Goal: Task Accomplishment & Management: Manage account settings

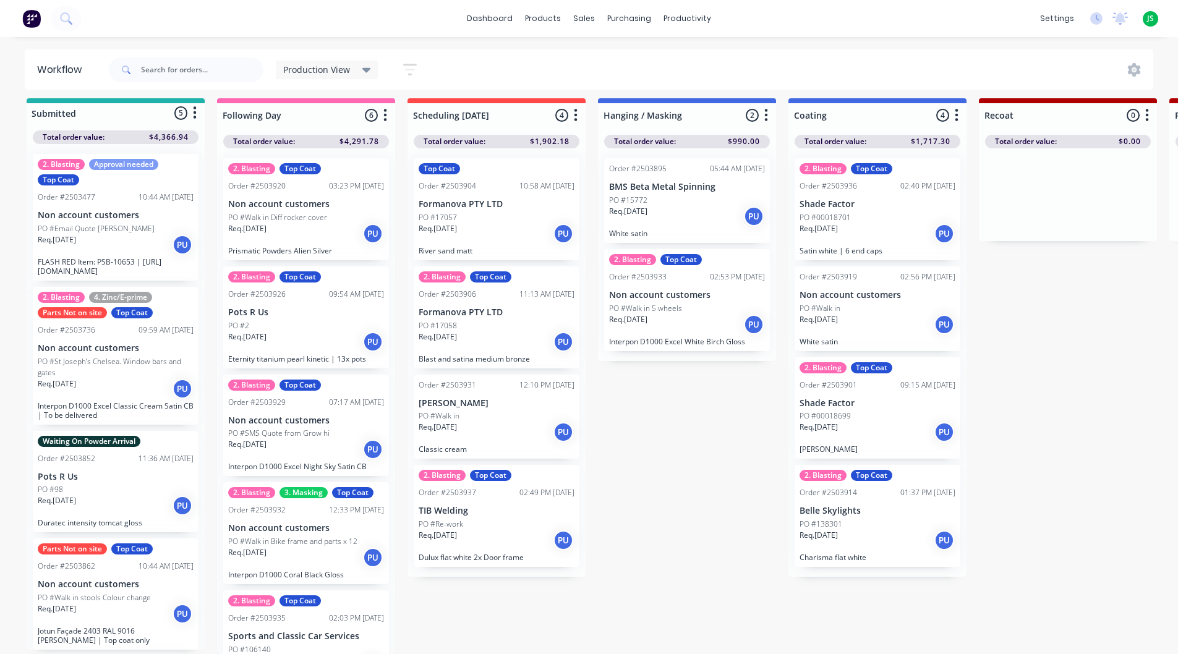
scroll to position [109, 0]
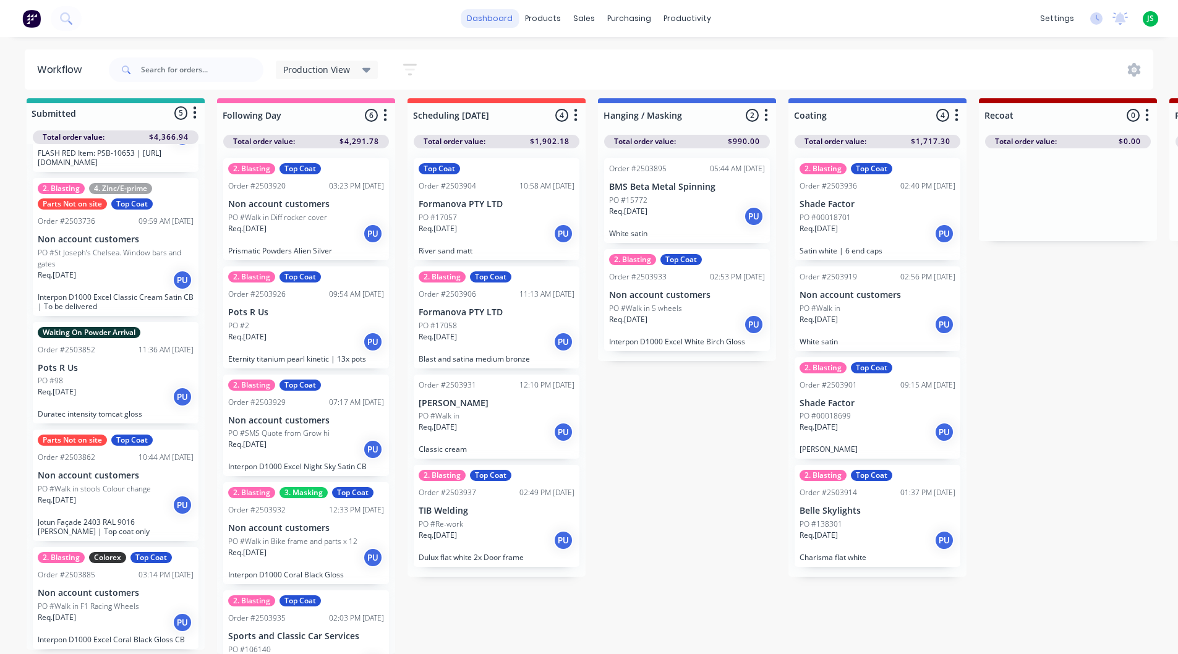
click at [477, 23] on link "dashboard" at bounding box center [490, 18] width 58 height 19
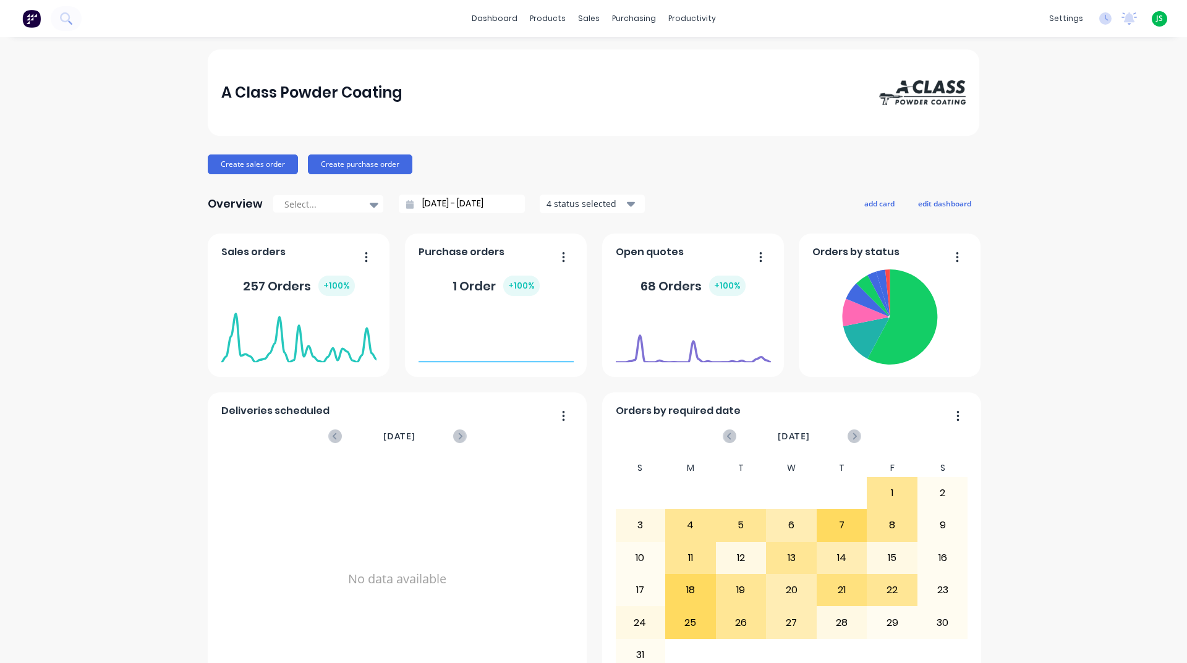
scroll to position [521, 0]
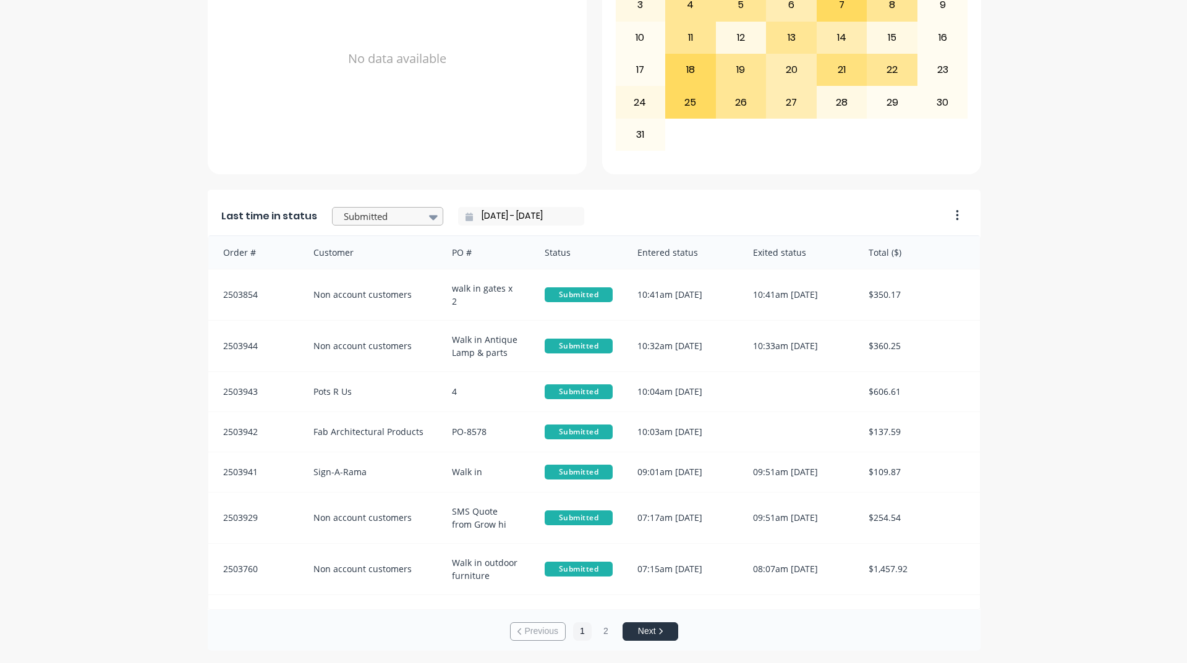
click at [398, 215] on div at bounding box center [381, 216] width 78 height 15
click at [383, 284] on div "Coating" at bounding box center [387, 272] width 111 height 23
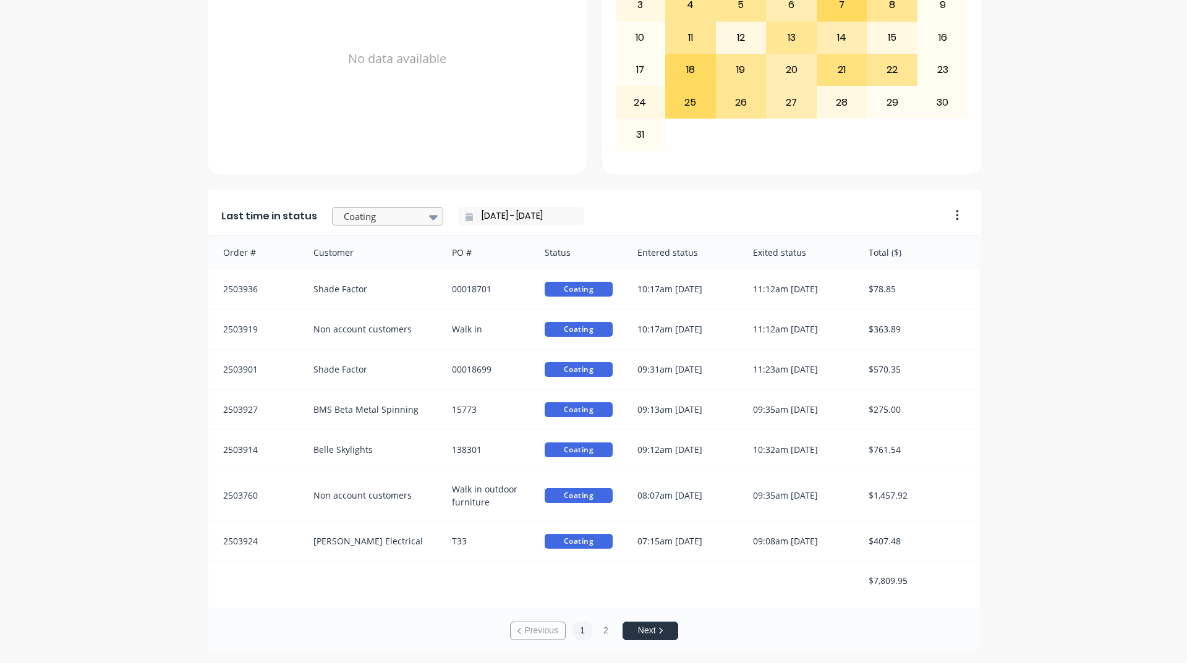
click at [424, 222] on div at bounding box center [433, 216] width 19 height 21
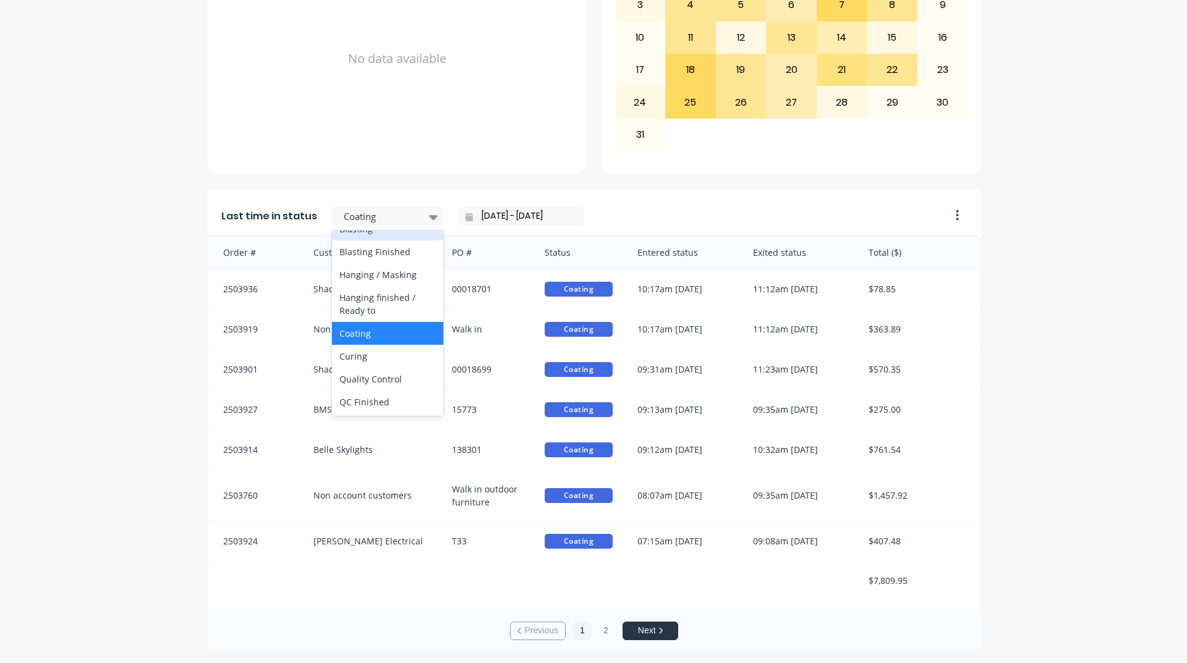
scroll to position [371, 0]
click at [386, 287] on div "Hanging / Masking" at bounding box center [387, 275] width 111 height 23
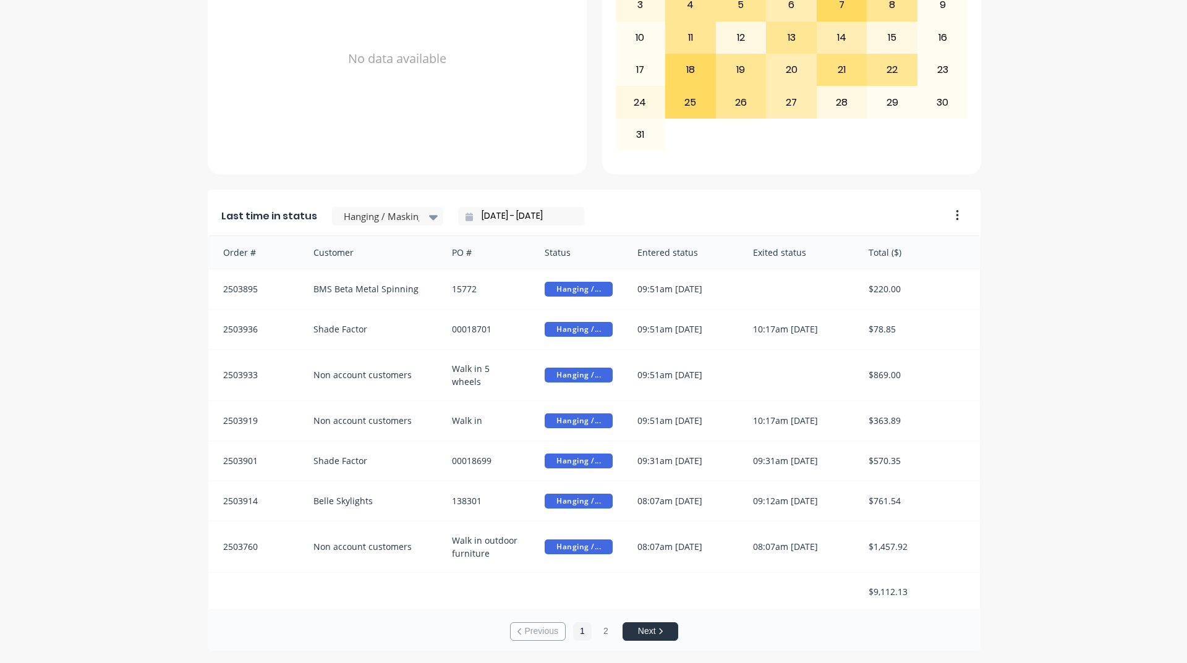
click at [473, 219] on input "[DATE] - [DATE]" at bounding box center [526, 216] width 106 height 19
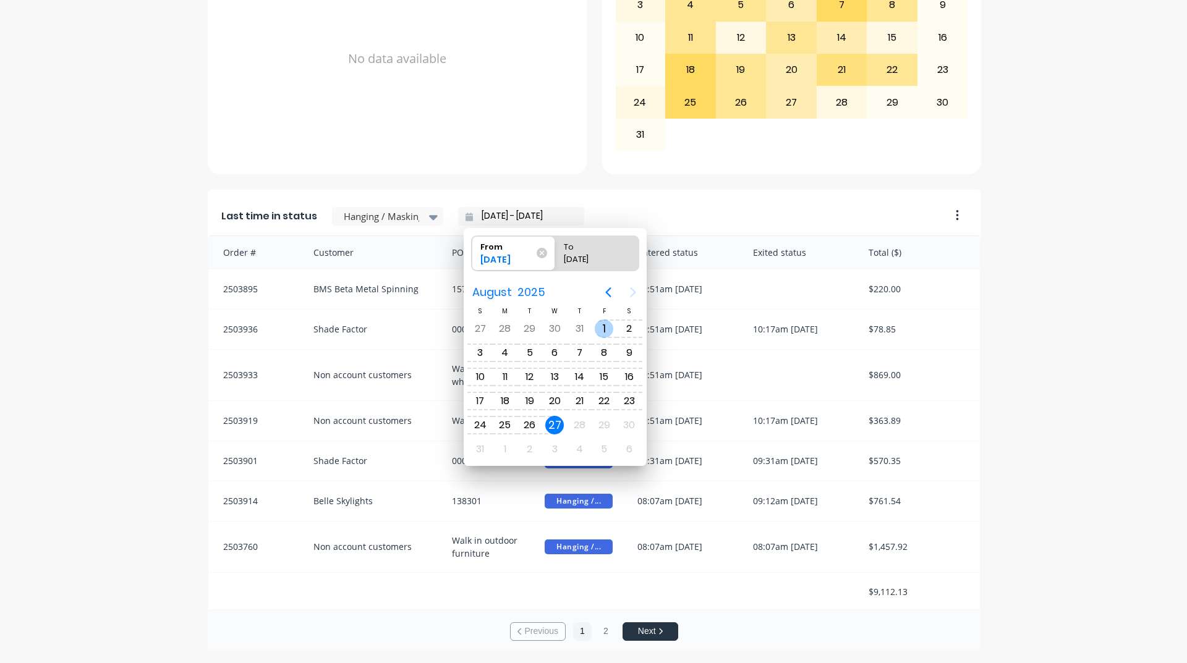
click at [596, 332] on div "1" at bounding box center [604, 329] width 19 height 19
type input "[DATE] - [DATE]"
radio input "false"
radio input "true"
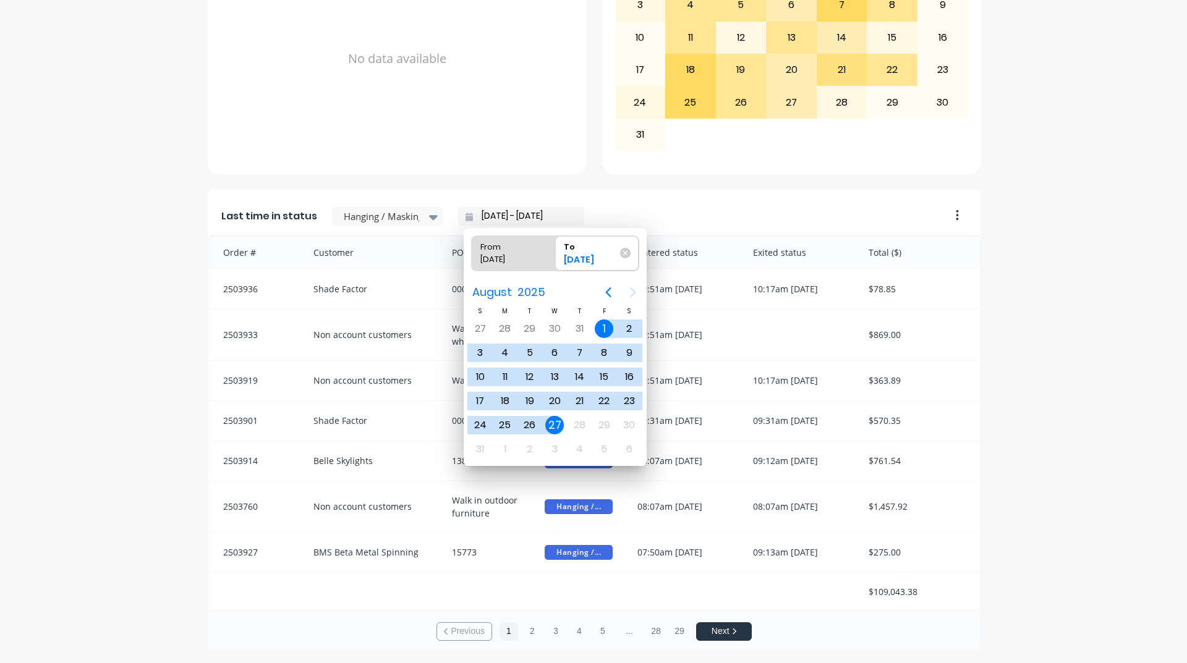
click at [114, 391] on div "A Class Powder Coating Create sales order Create purchase order Overview Select…" at bounding box center [593, 90] width 1187 height 1122
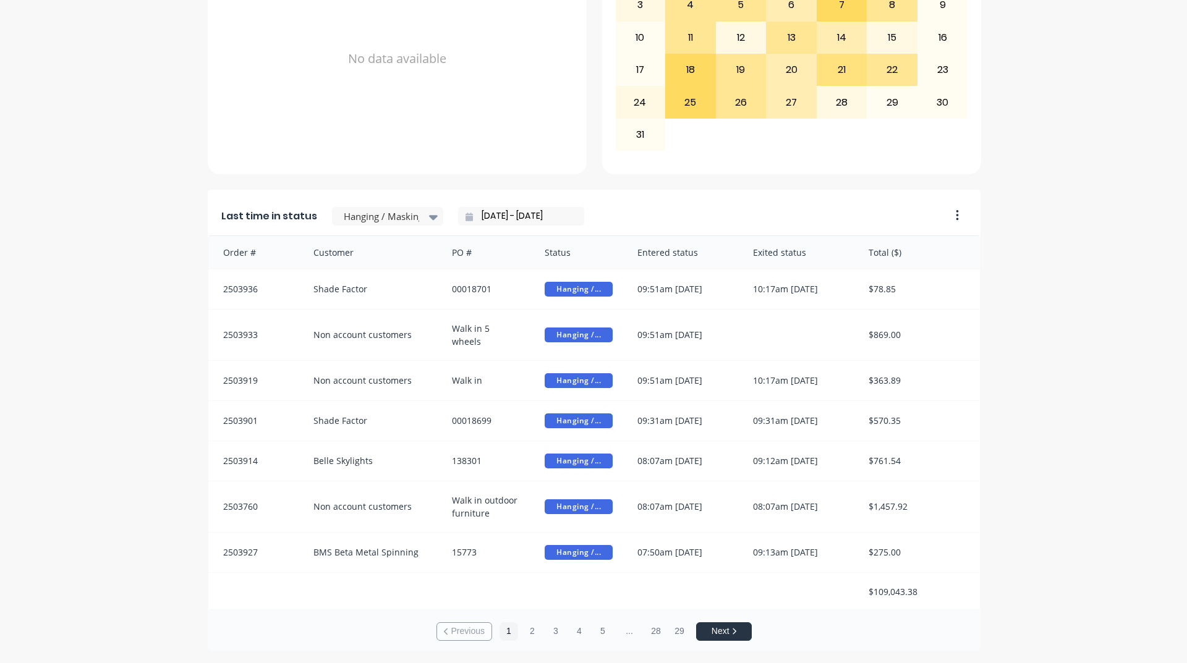
click at [399, 227] on div "Last time in status Hanging / Masking [DATE] - [DATE]" at bounding box center [575, 213] width 734 height 46
click at [404, 213] on div at bounding box center [381, 216] width 78 height 15
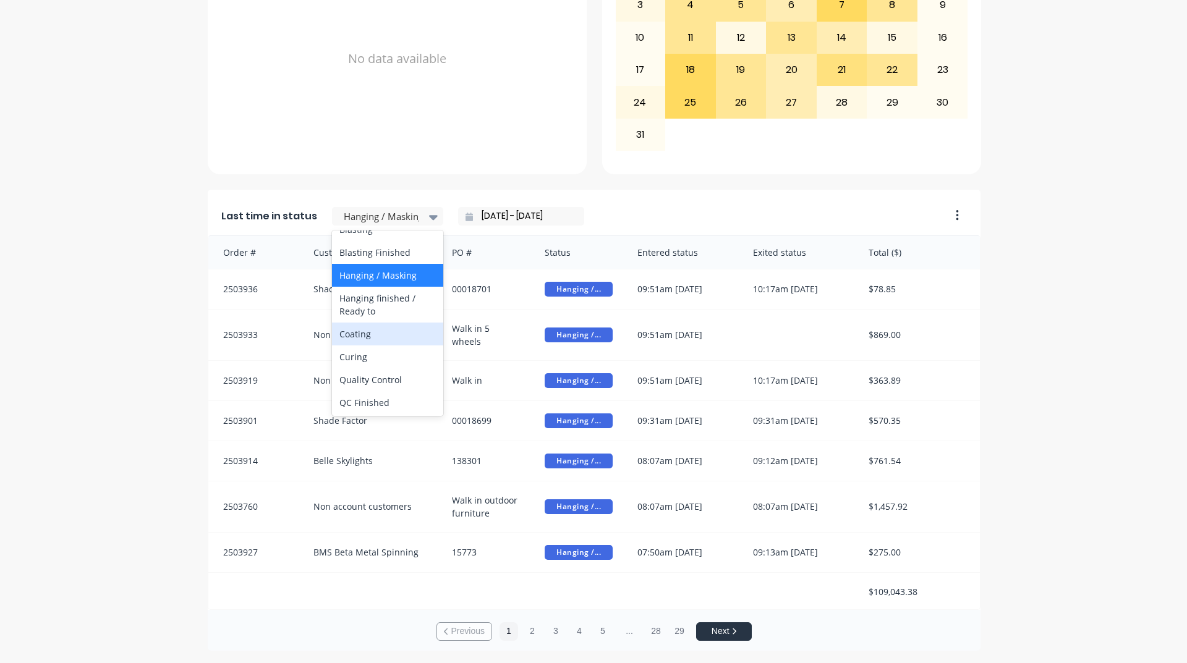
click at [373, 346] on div "Coating" at bounding box center [387, 334] width 111 height 23
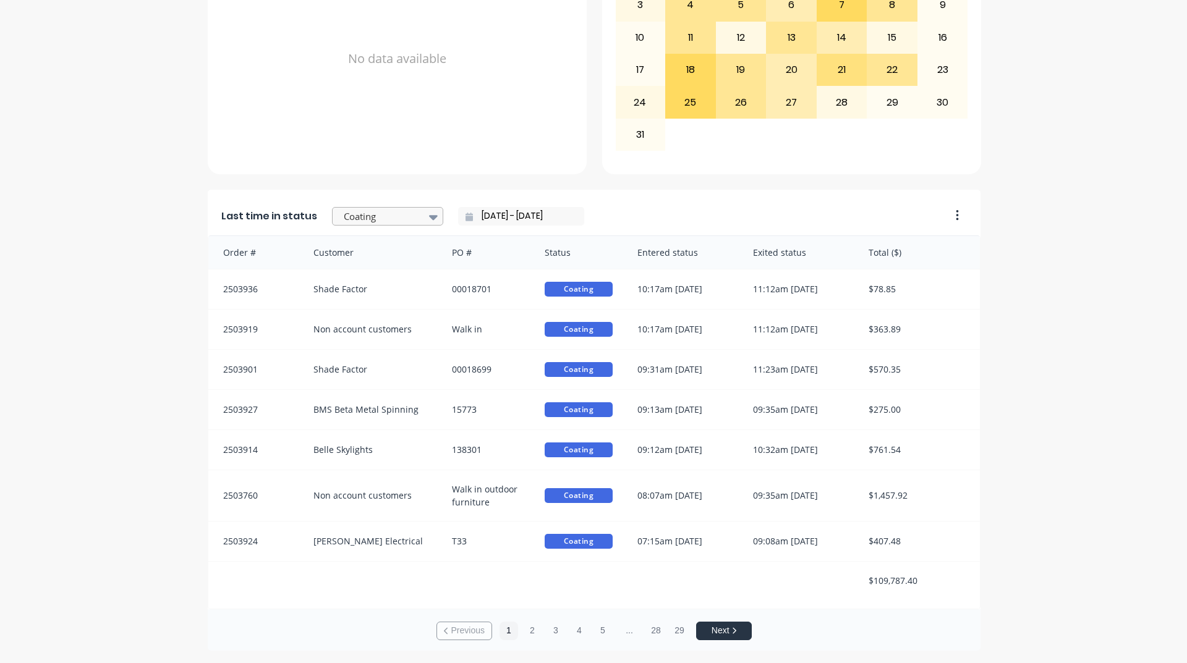
click at [372, 223] on div at bounding box center [381, 216] width 78 height 15
click at [391, 372] on div "Recoat Complete - Notify Customer" at bounding box center [387, 354] width 111 height 36
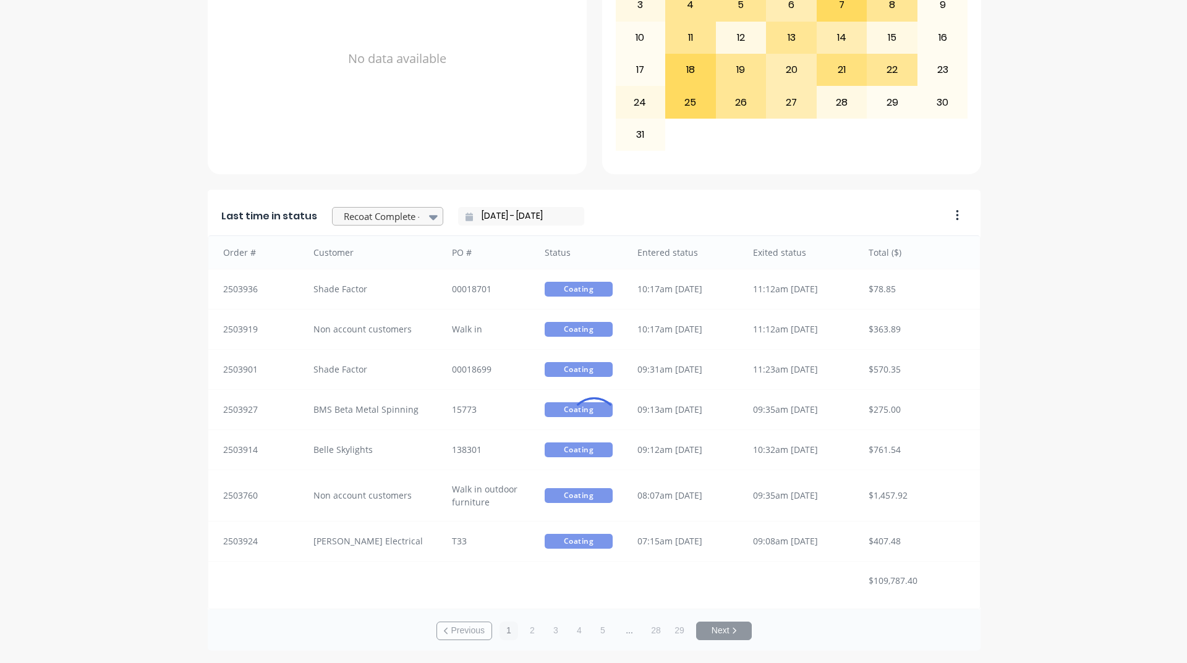
click at [411, 212] on div "Recoat Complete - Notify Customer" at bounding box center [381, 217] width 85 height 19
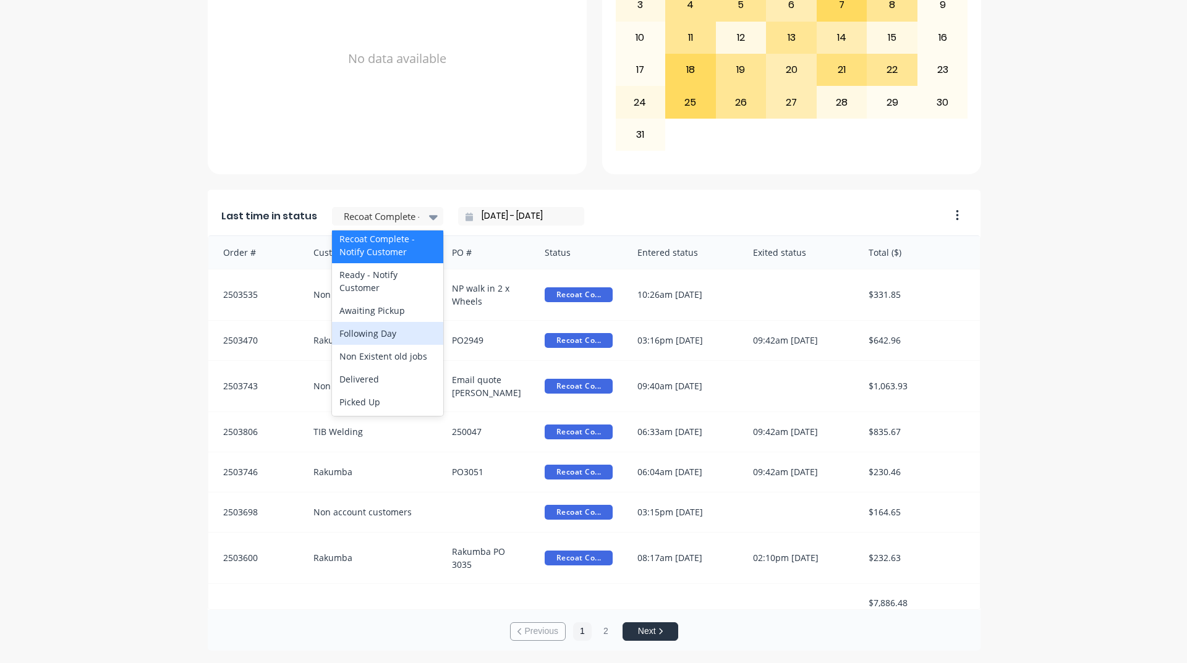
scroll to position [618, 0]
click at [386, 299] on div "Ready - Notify Customer" at bounding box center [387, 281] width 111 height 36
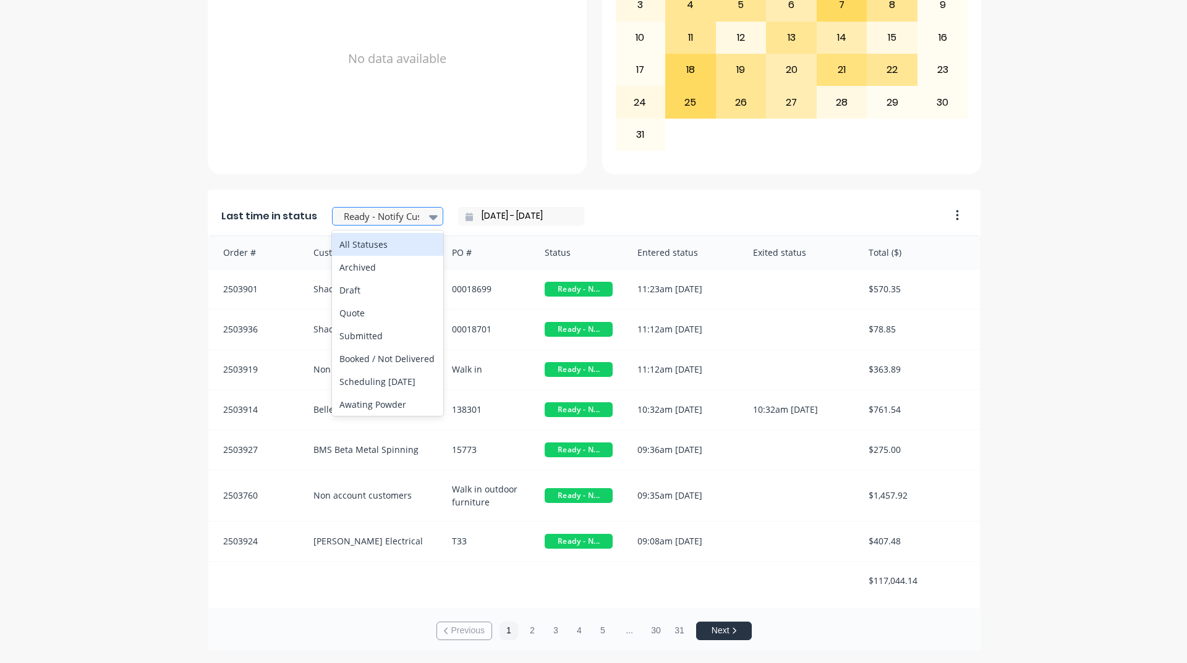
click at [408, 216] on div at bounding box center [381, 216] width 78 height 15
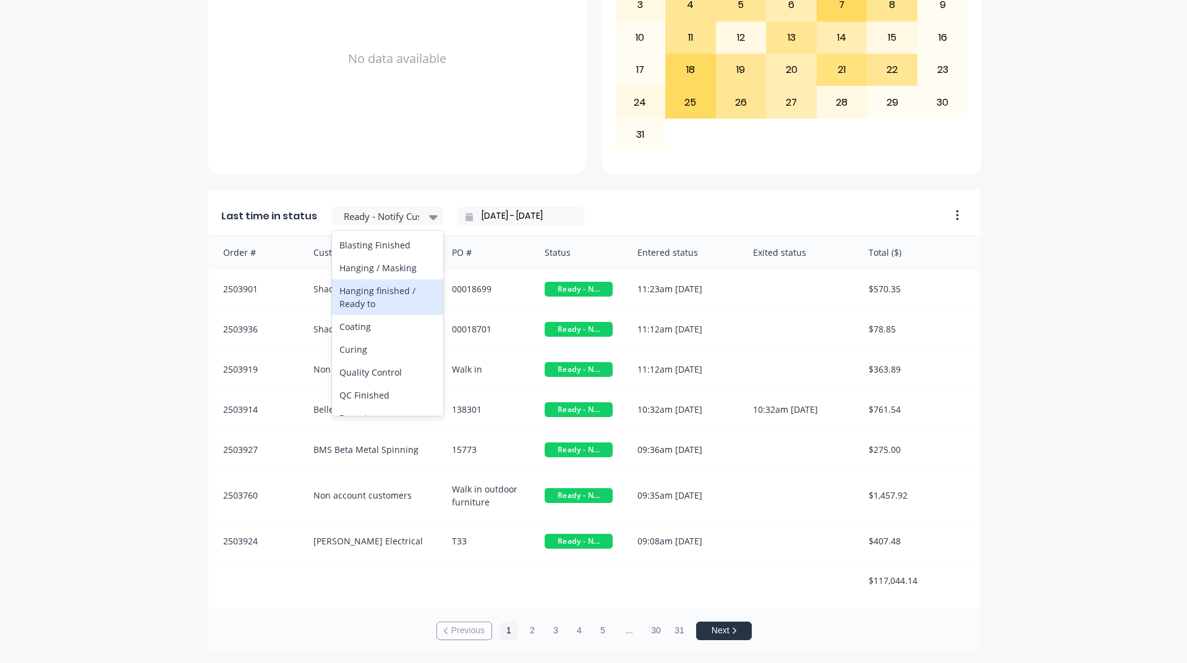
scroll to position [395, 0]
click at [383, 217] on div "Blasting" at bounding box center [387, 205] width 111 height 23
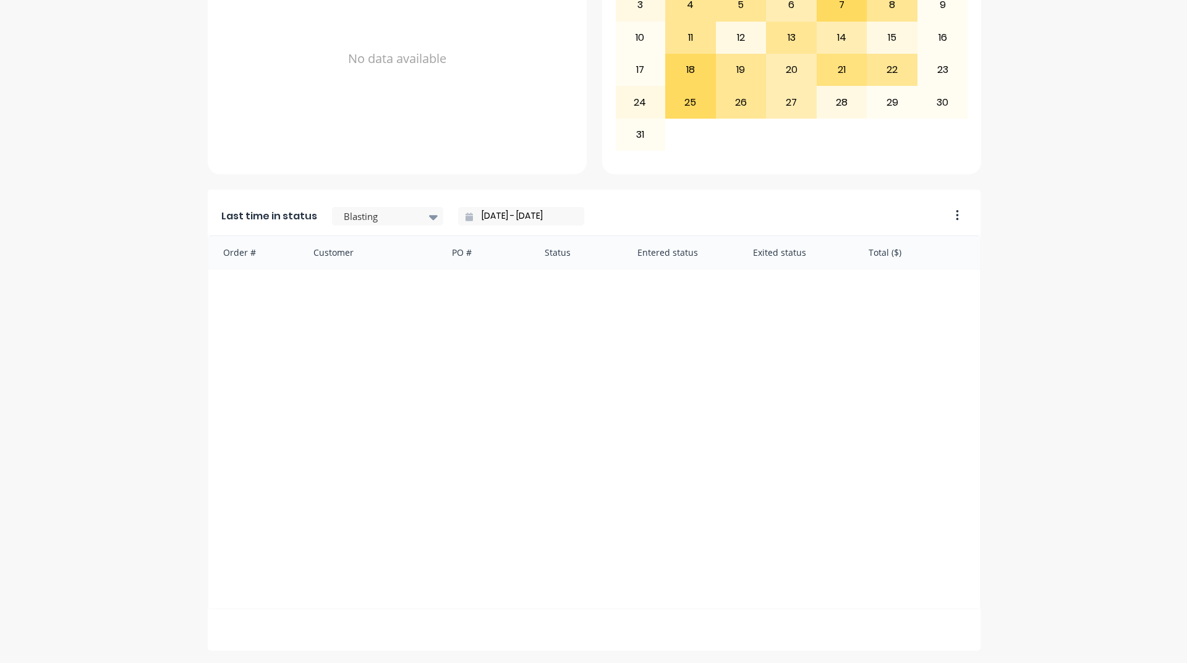
click at [414, 226] on div "Last time in status Blasting [DATE] - [DATE]" at bounding box center [575, 213] width 734 height 46
click at [414, 218] on div "Blasting" at bounding box center [381, 217] width 85 height 19
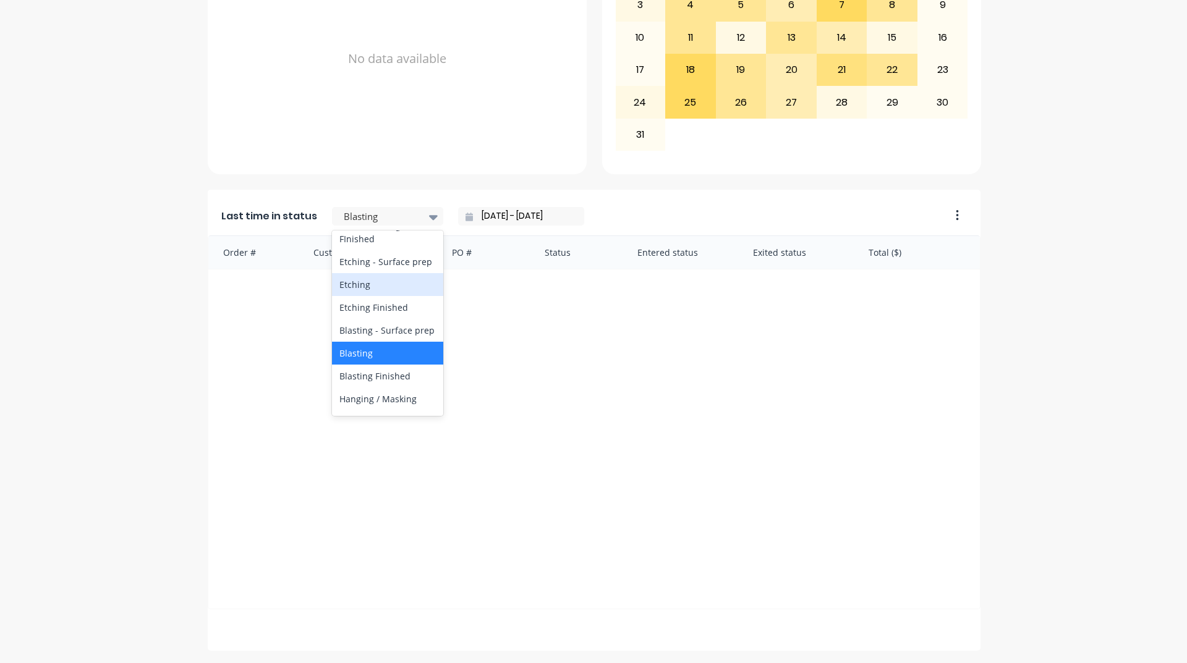
scroll to position [309, 0]
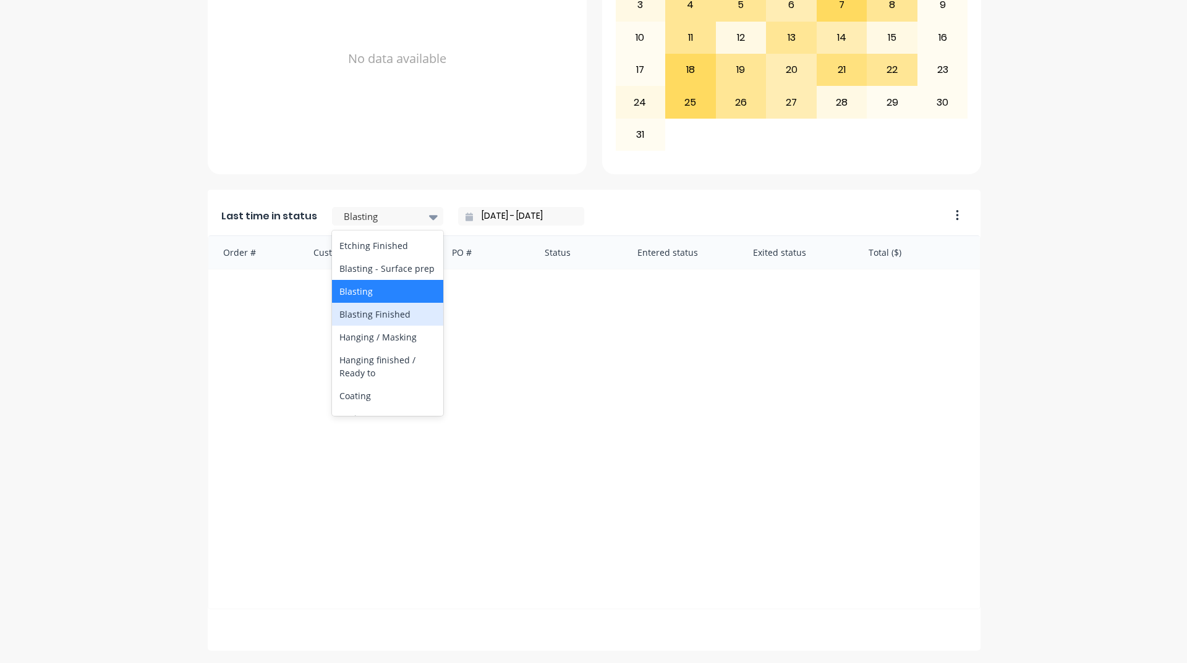
click at [377, 326] on div "Blasting Finished" at bounding box center [387, 314] width 111 height 23
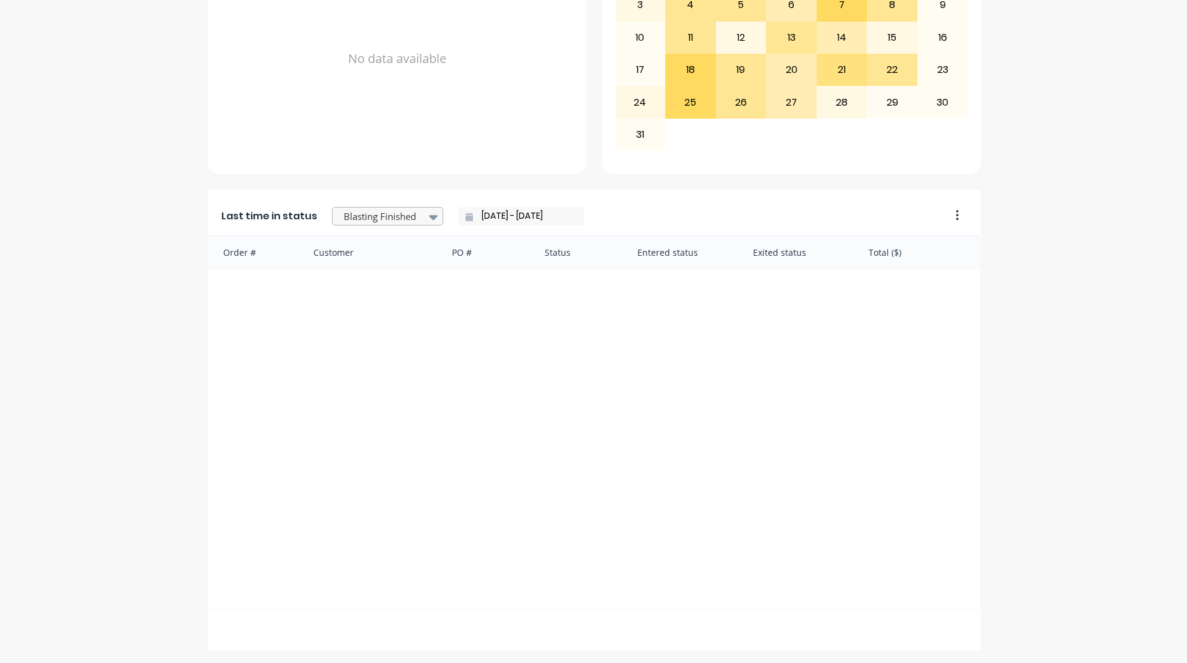
click at [400, 213] on div at bounding box center [381, 216] width 78 height 15
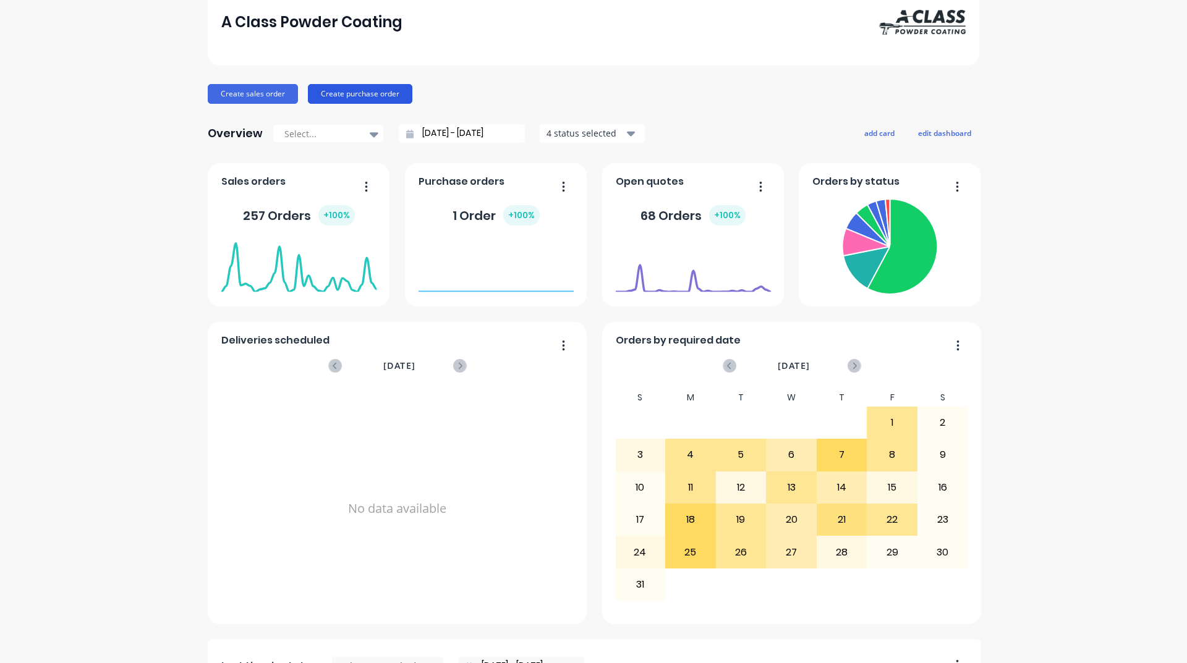
scroll to position [0, 0]
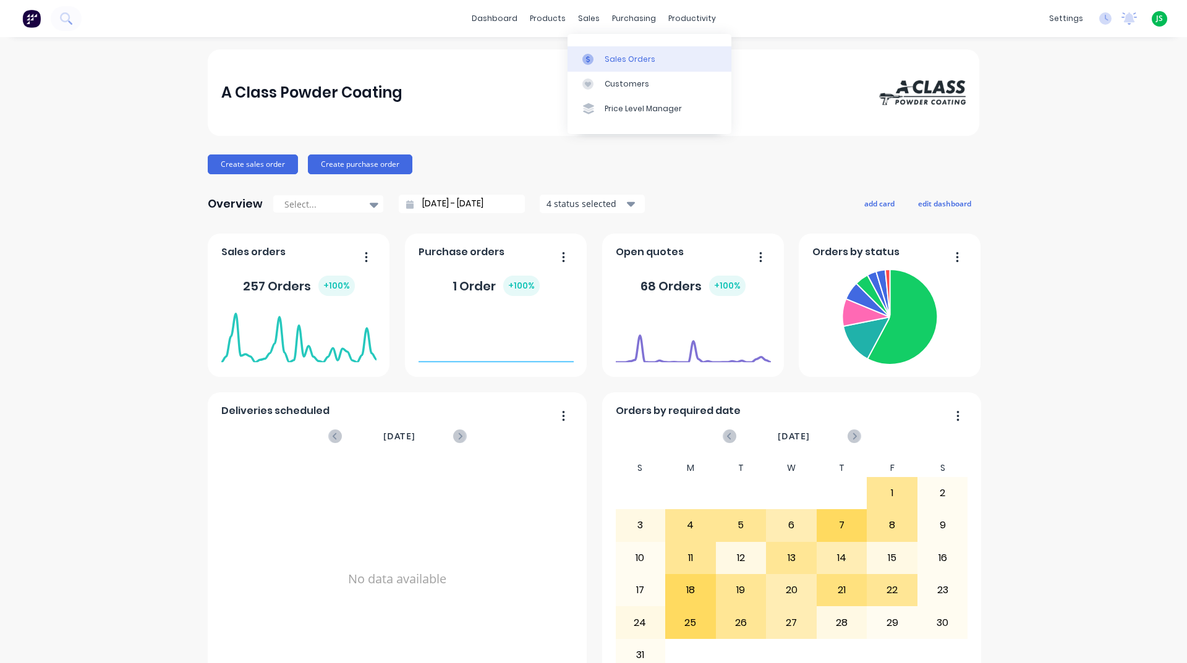
click at [598, 61] on div at bounding box center [591, 59] width 19 height 11
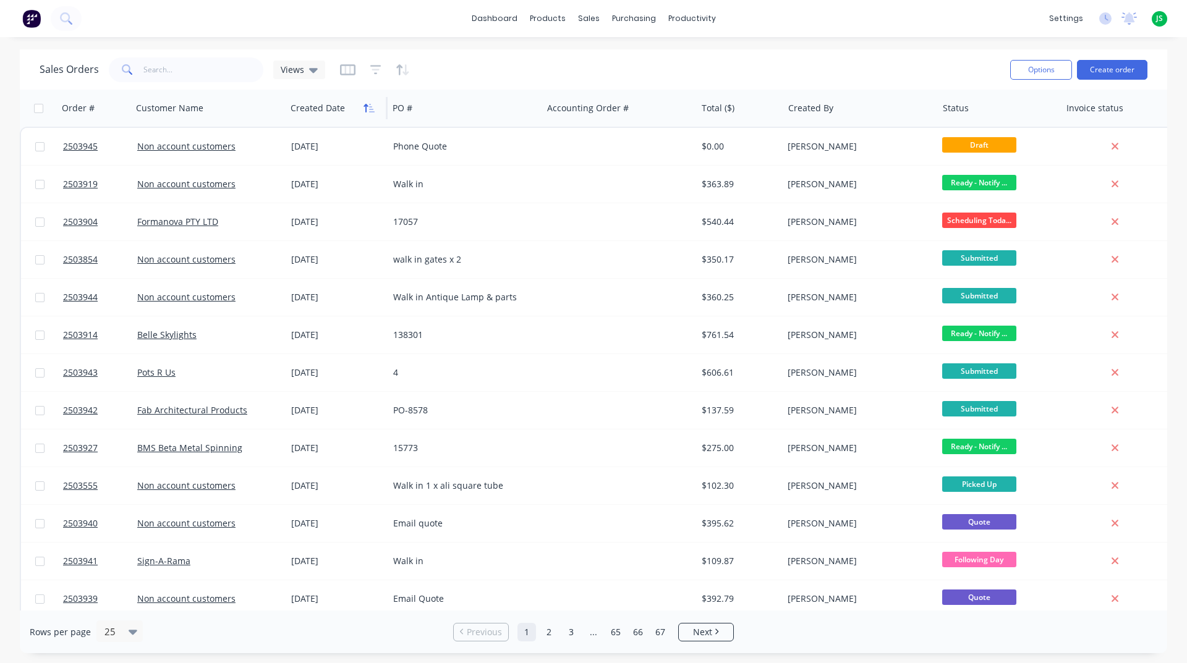
click at [372, 107] on icon "button" at bounding box center [368, 108] width 11 height 10
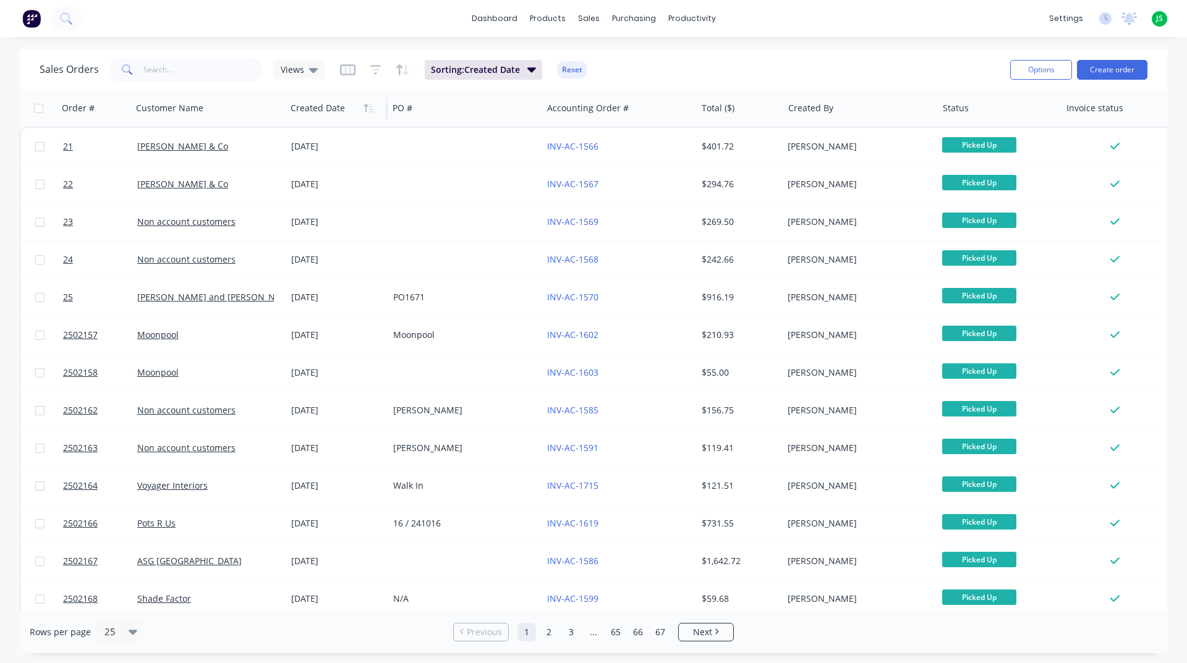
click at [372, 107] on icon "button" at bounding box center [368, 108] width 11 height 10
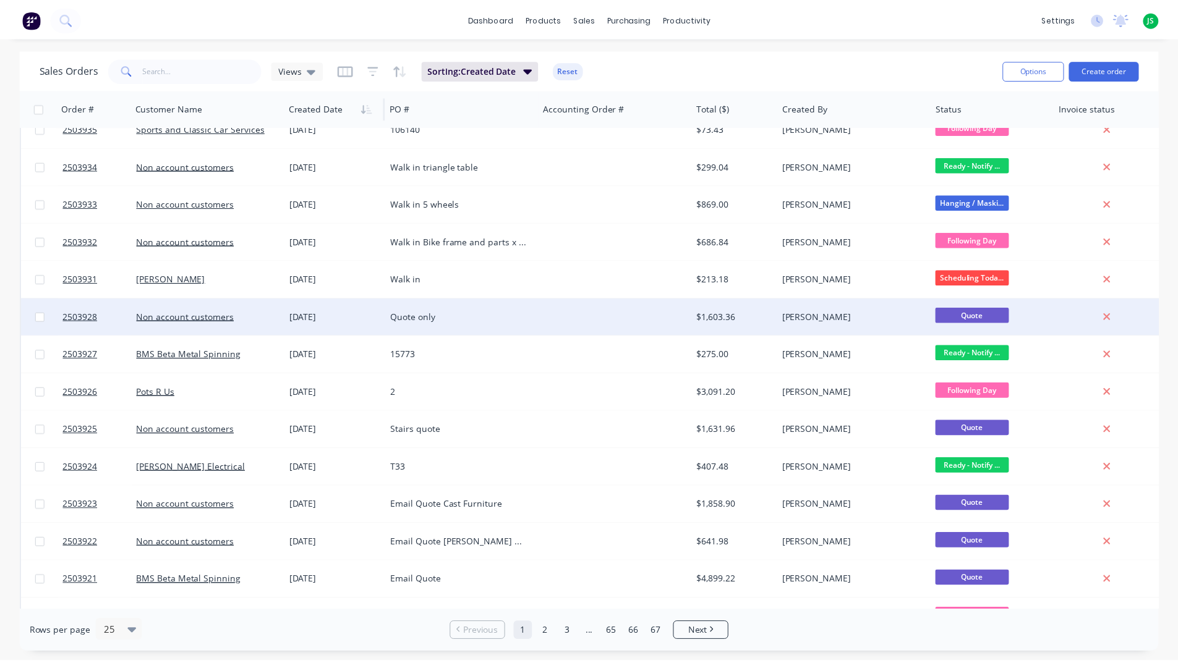
scroll to position [465, 0]
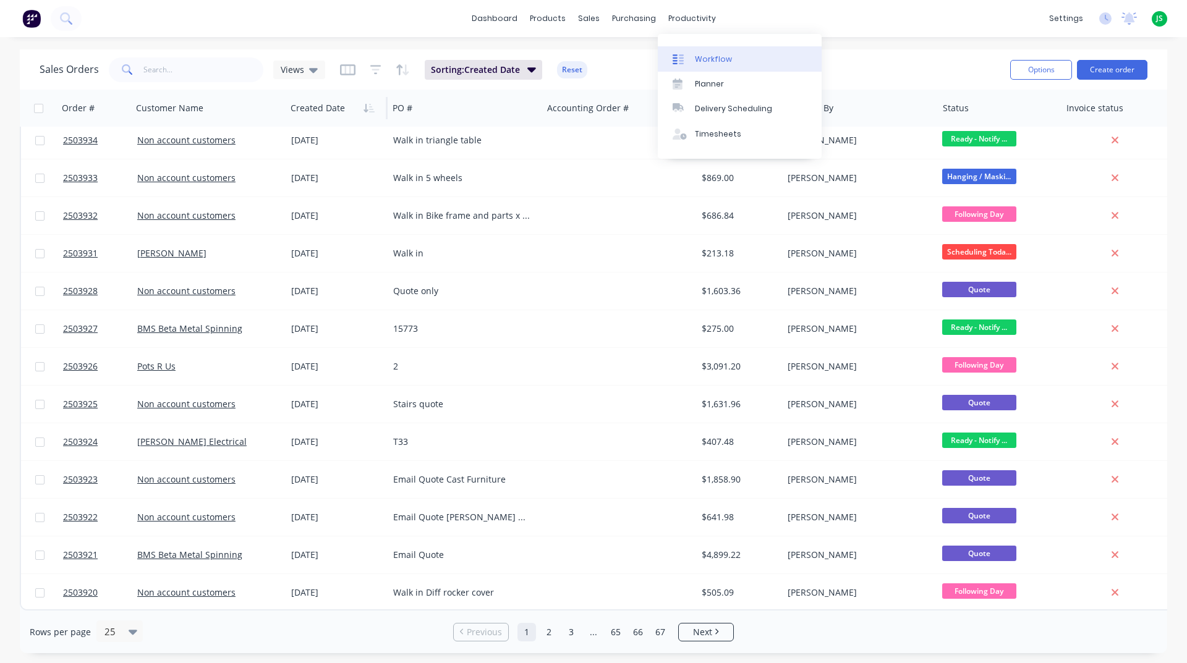
click at [716, 51] on link "Workflow" at bounding box center [740, 58] width 164 height 25
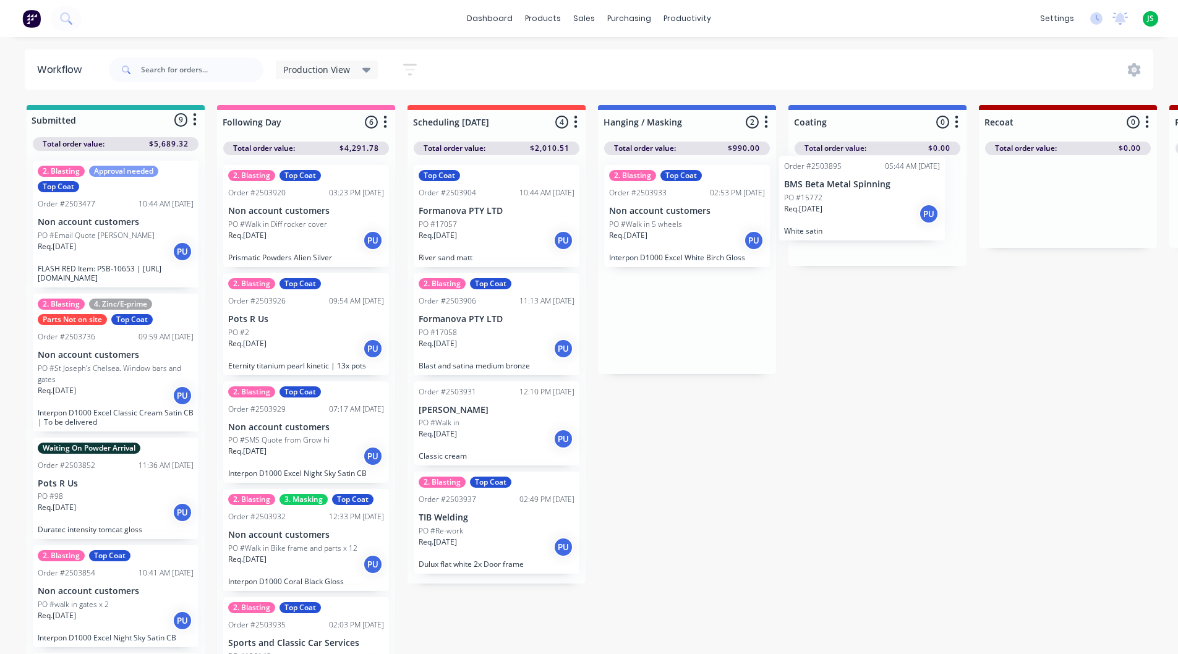
drag, startPoint x: 653, startPoint y: 206, endPoint x: 838, endPoint y: 196, distance: 184.5
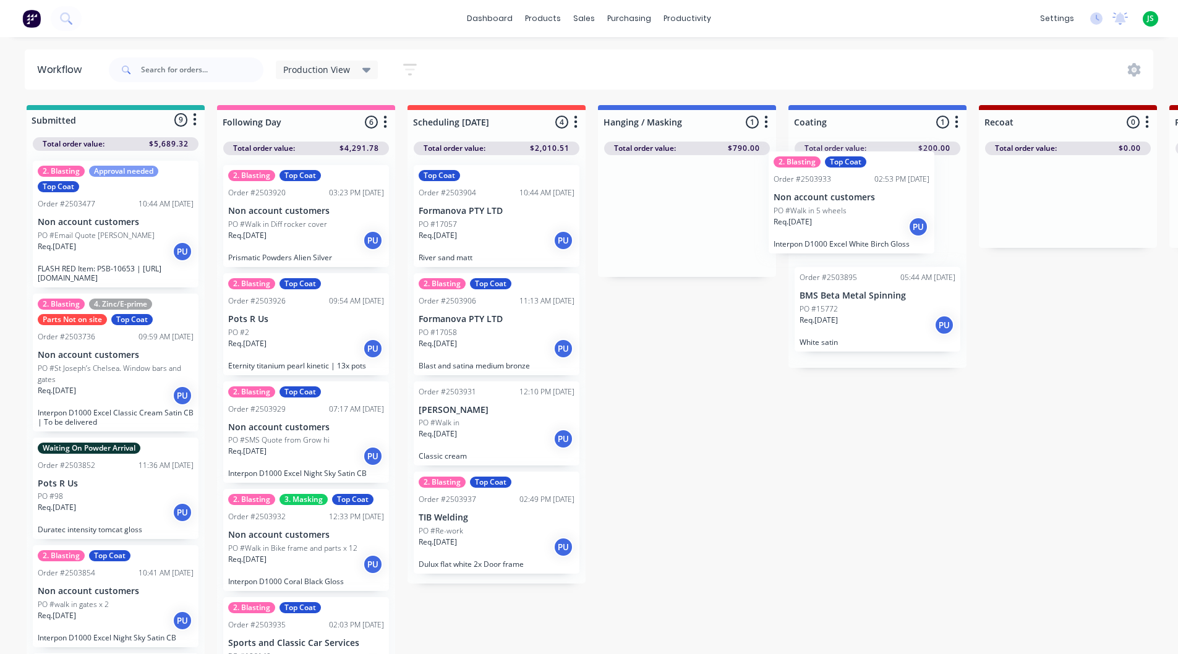
drag, startPoint x: 678, startPoint y: 234, endPoint x: 850, endPoint y: 221, distance: 173.0
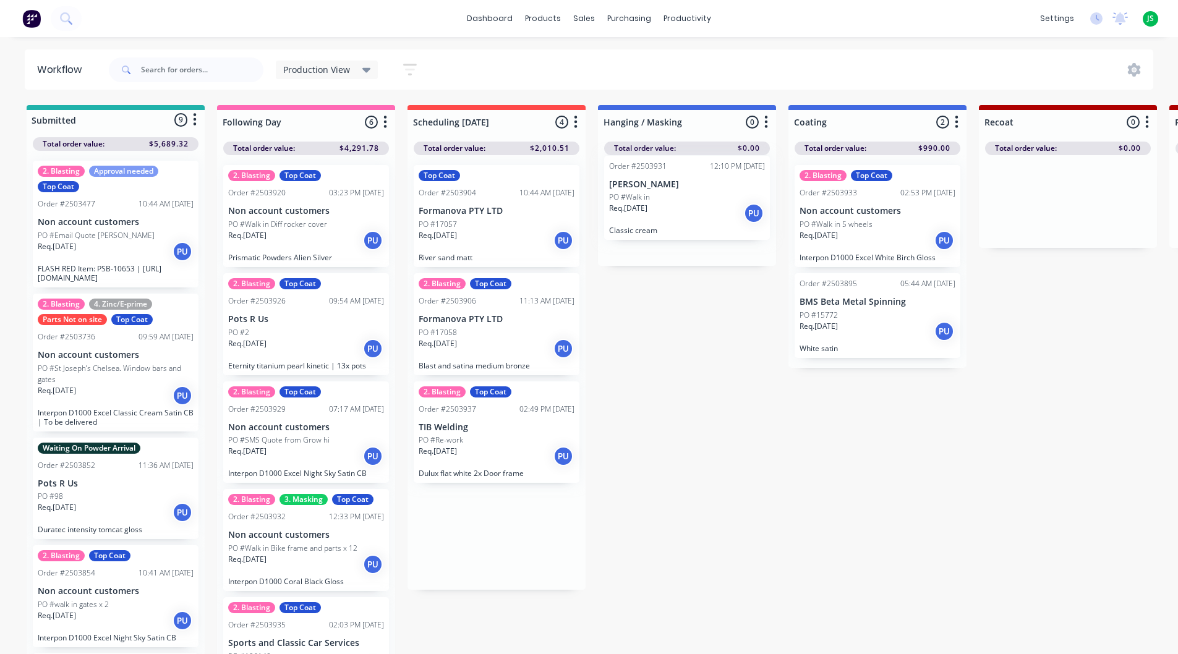
drag, startPoint x: 524, startPoint y: 415, endPoint x: 717, endPoint y: 189, distance: 297.7
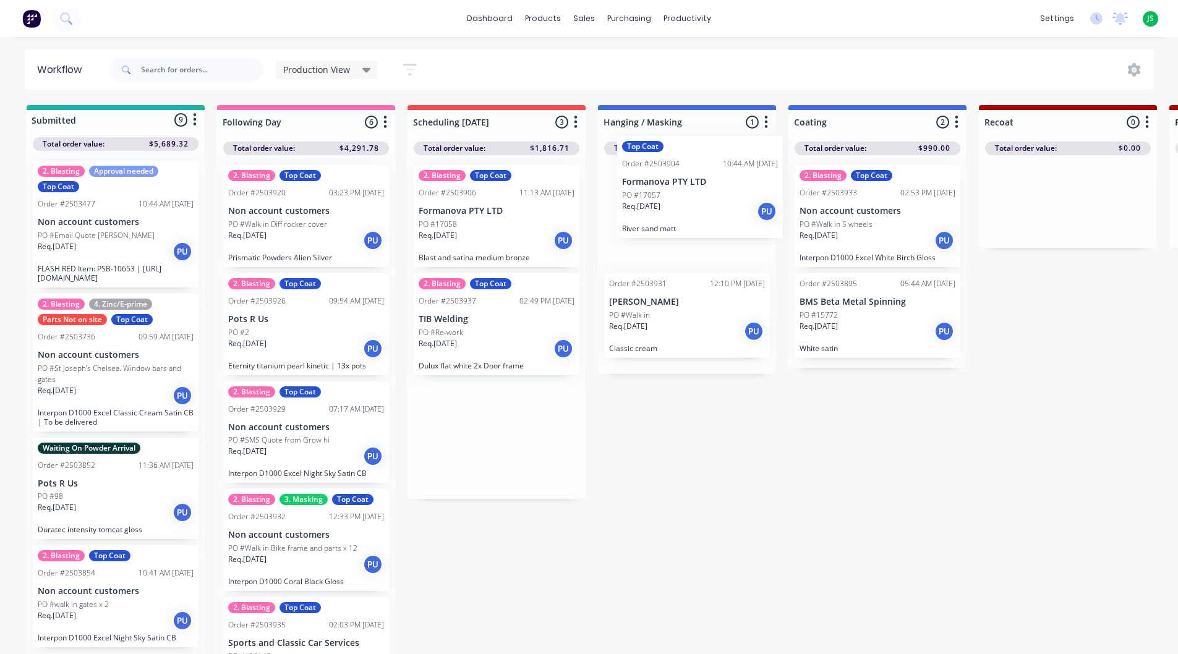
drag, startPoint x: 472, startPoint y: 237, endPoint x: 721, endPoint y: 202, distance: 251.5
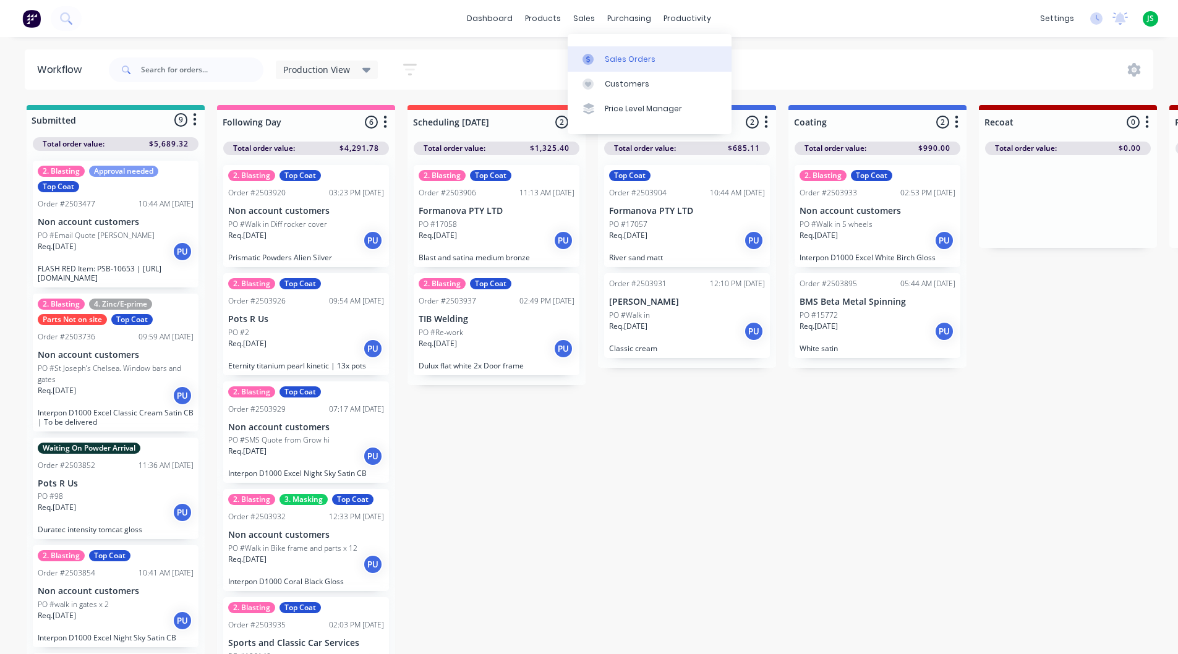
click at [598, 67] on link "Sales Orders" at bounding box center [649, 58] width 164 height 25
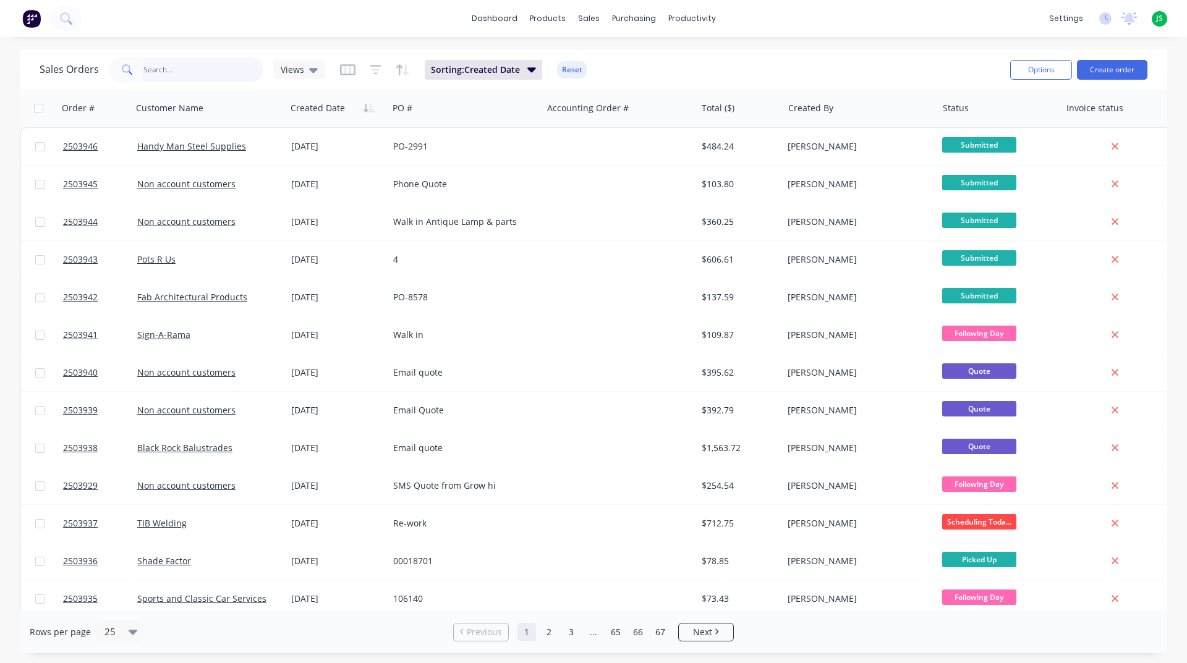
click at [245, 70] on input "text" at bounding box center [203, 69] width 121 height 25
type input "3913"
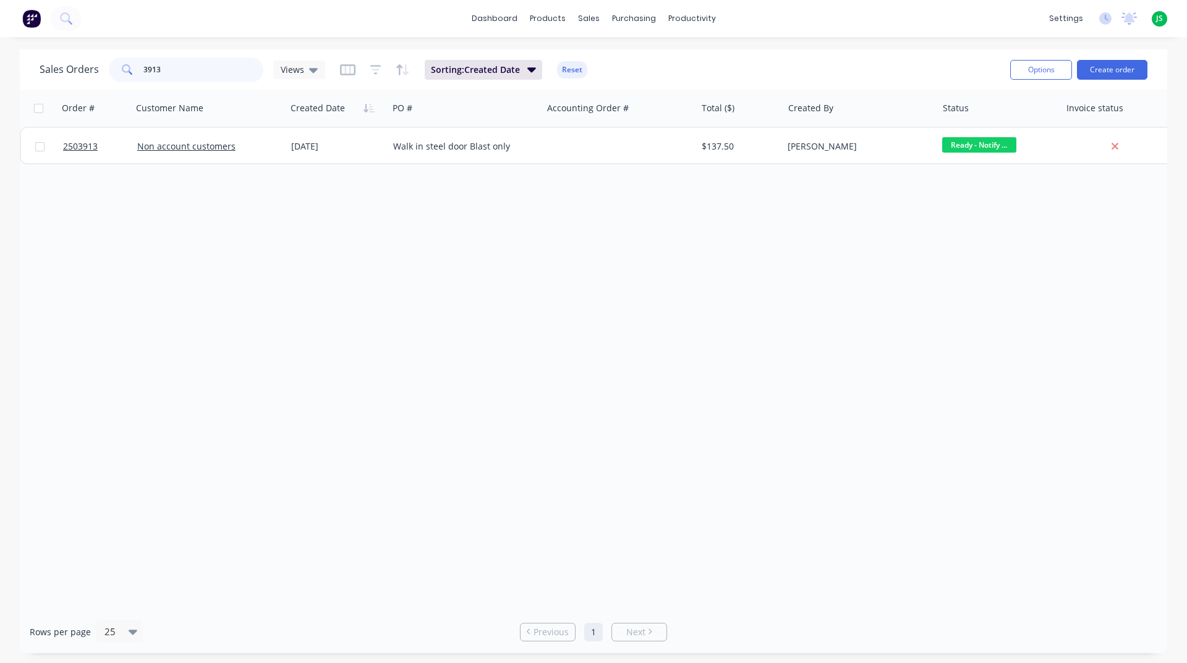
drag, startPoint x: 187, startPoint y: 70, endPoint x: 124, endPoint y: 70, distance: 63.7
click at [124, 70] on div "3913" at bounding box center [186, 69] width 155 height 25
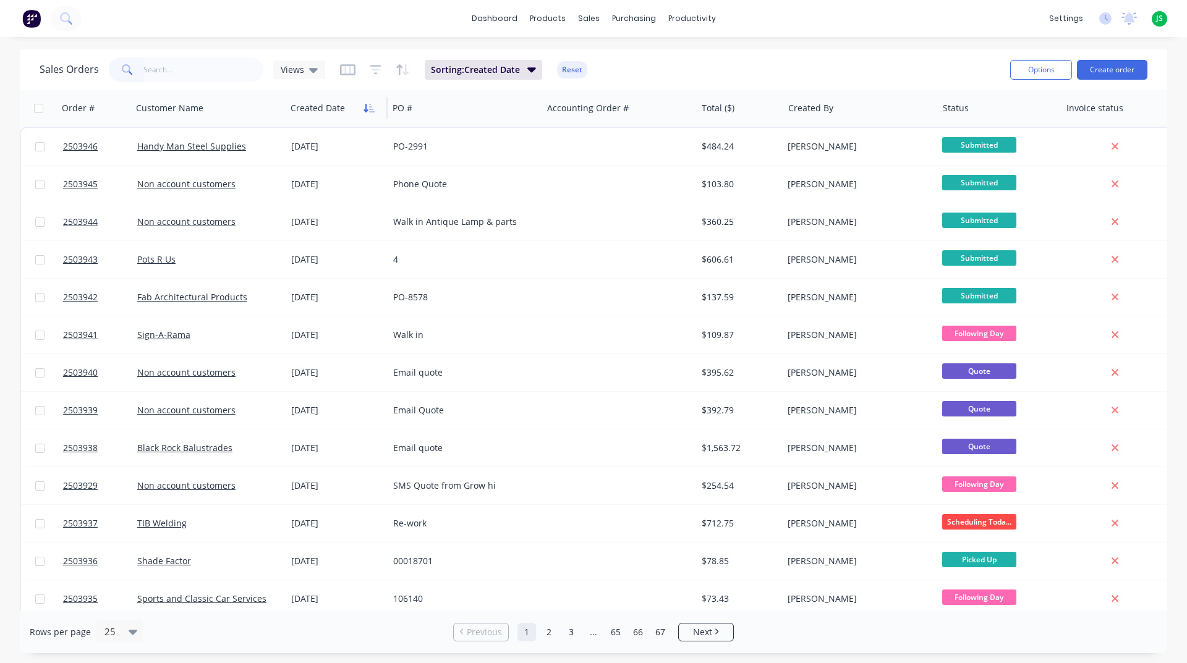
click at [360, 107] on button "button" at bounding box center [369, 108] width 19 height 19
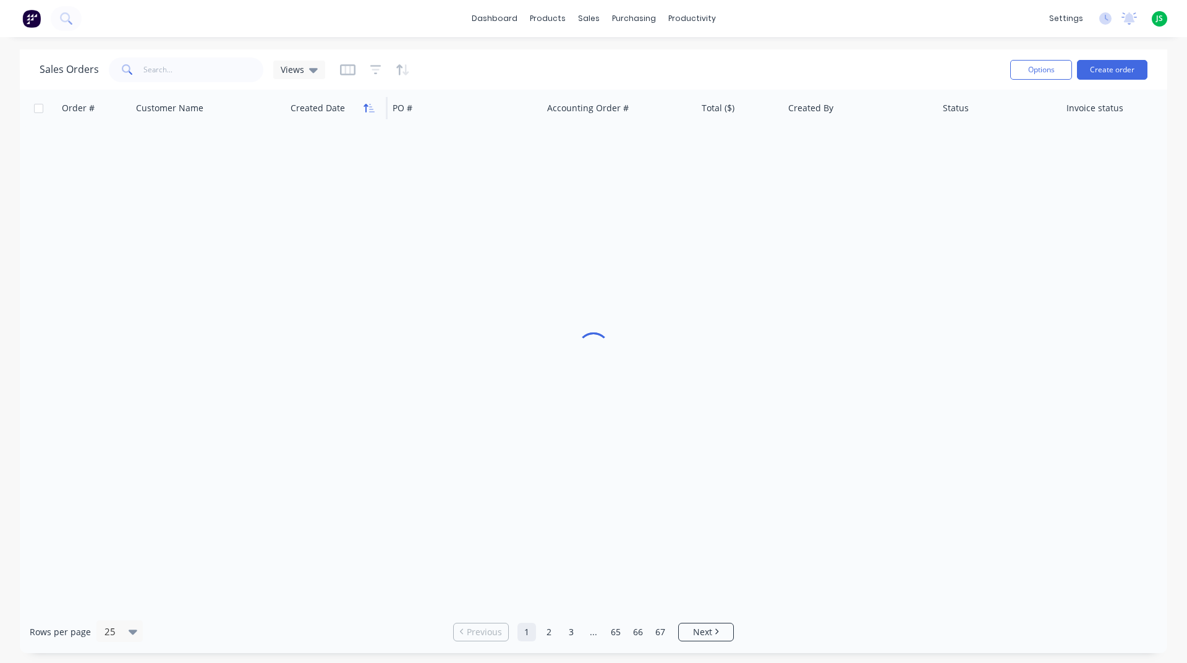
click at [365, 107] on icon "button" at bounding box center [368, 108] width 11 height 10
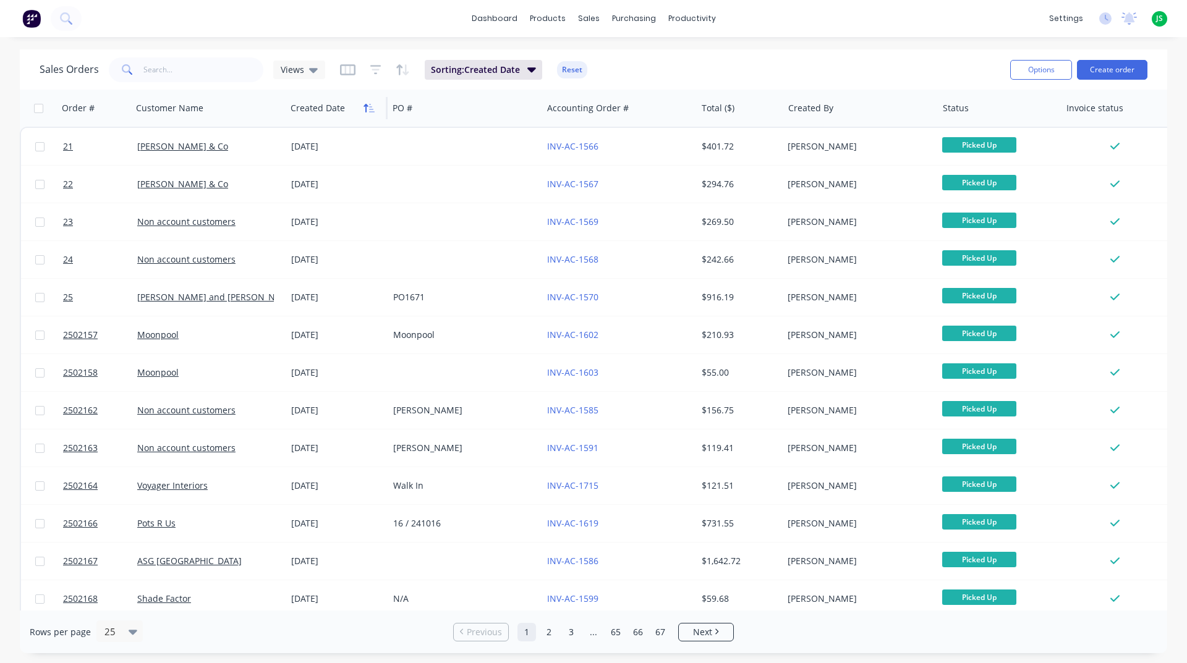
click at [369, 111] on icon "button" at bounding box center [368, 108] width 11 height 10
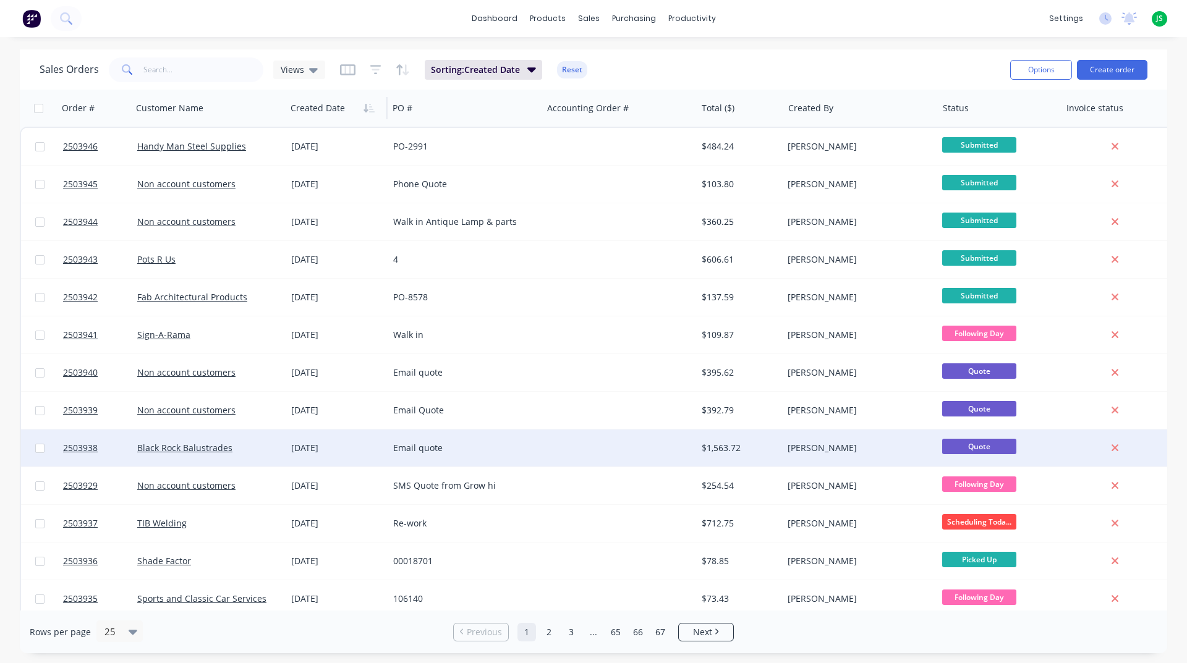
click at [579, 452] on div at bounding box center [619, 448] width 154 height 37
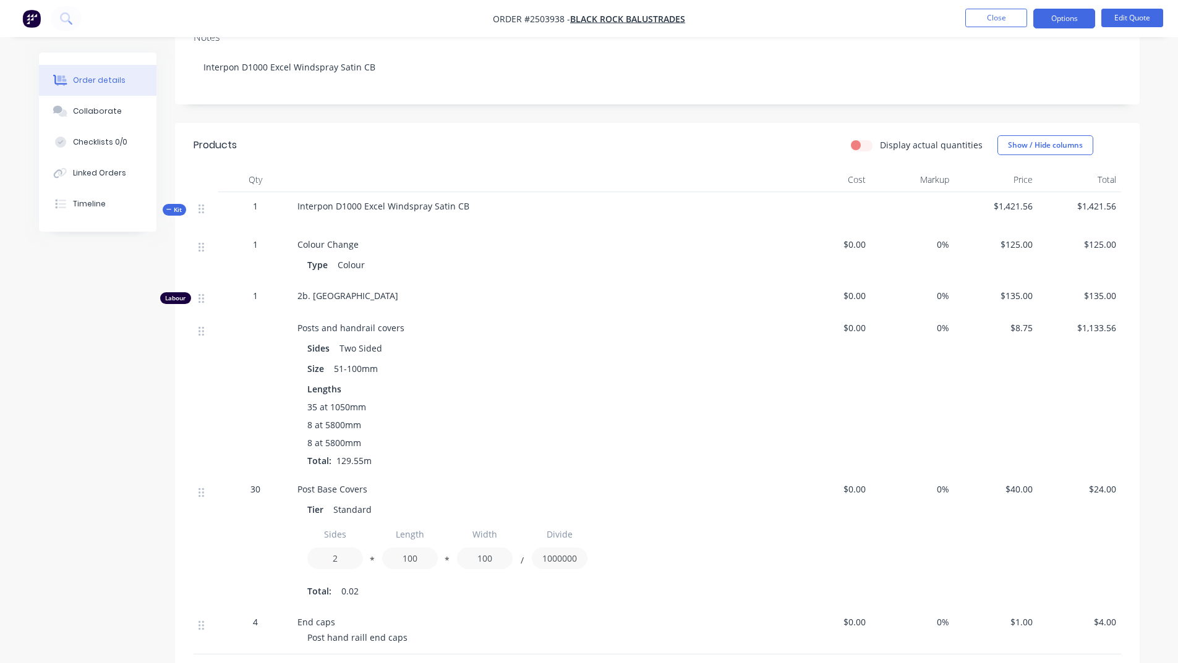
scroll to position [371, 0]
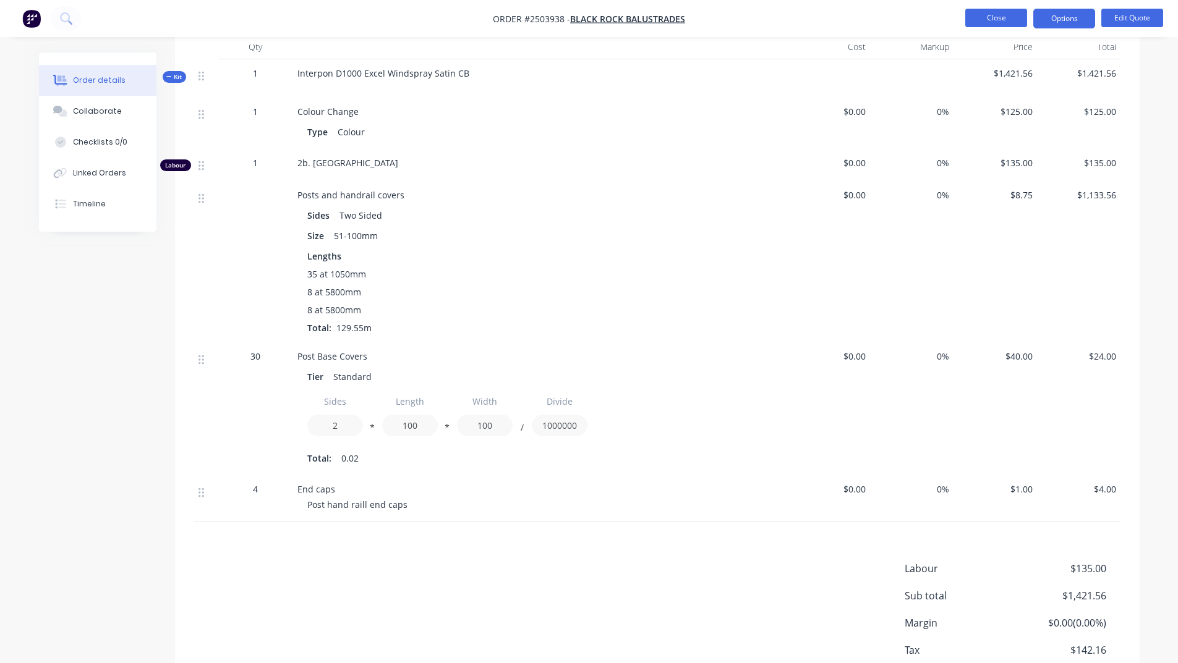
click at [1019, 16] on button "Close" at bounding box center [996, 18] width 62 height 19
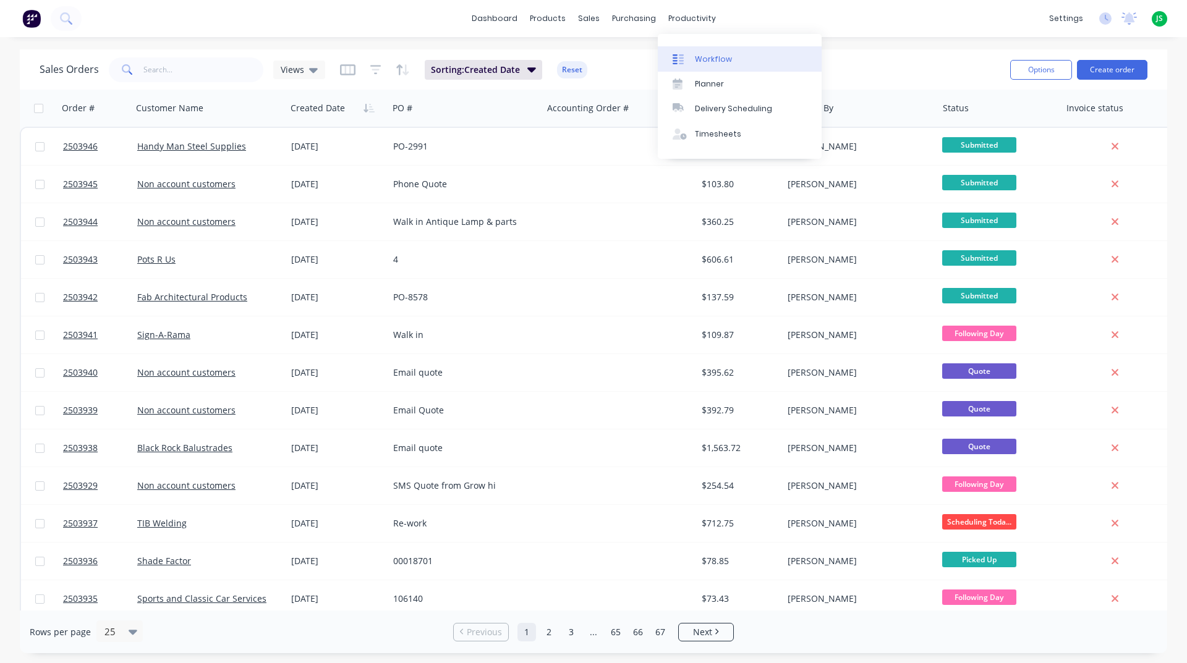
click at [702, 54] on div "Workflow" at bounding box center [713, 59] width 37 height 11
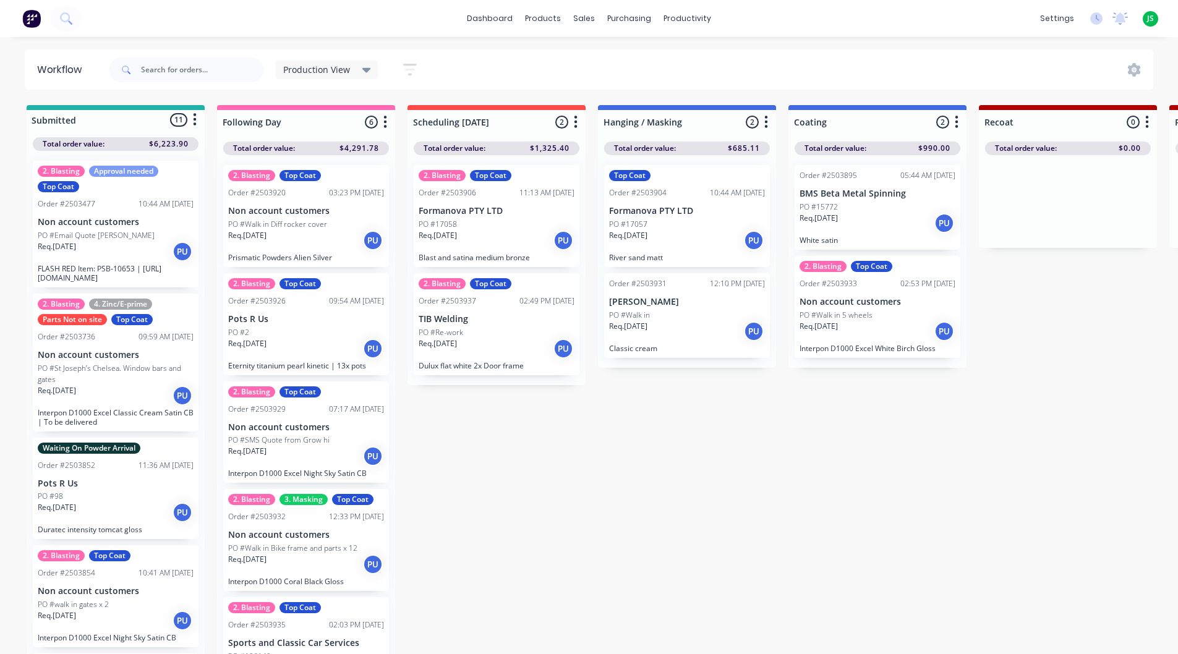
click at [895, 207] on div "PO #15772" at bounding box center [877, 207] width 156 height 11
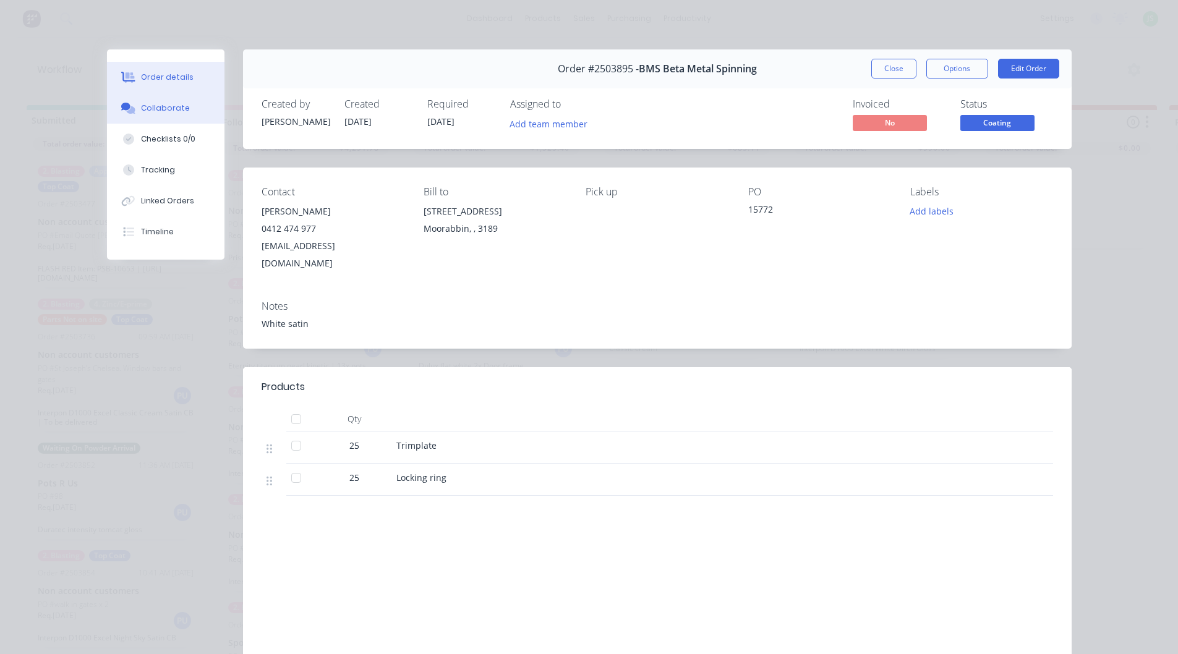
click at [183, 116] on button "Collaborate" at bounding box center [165, 108] width 117 height 31
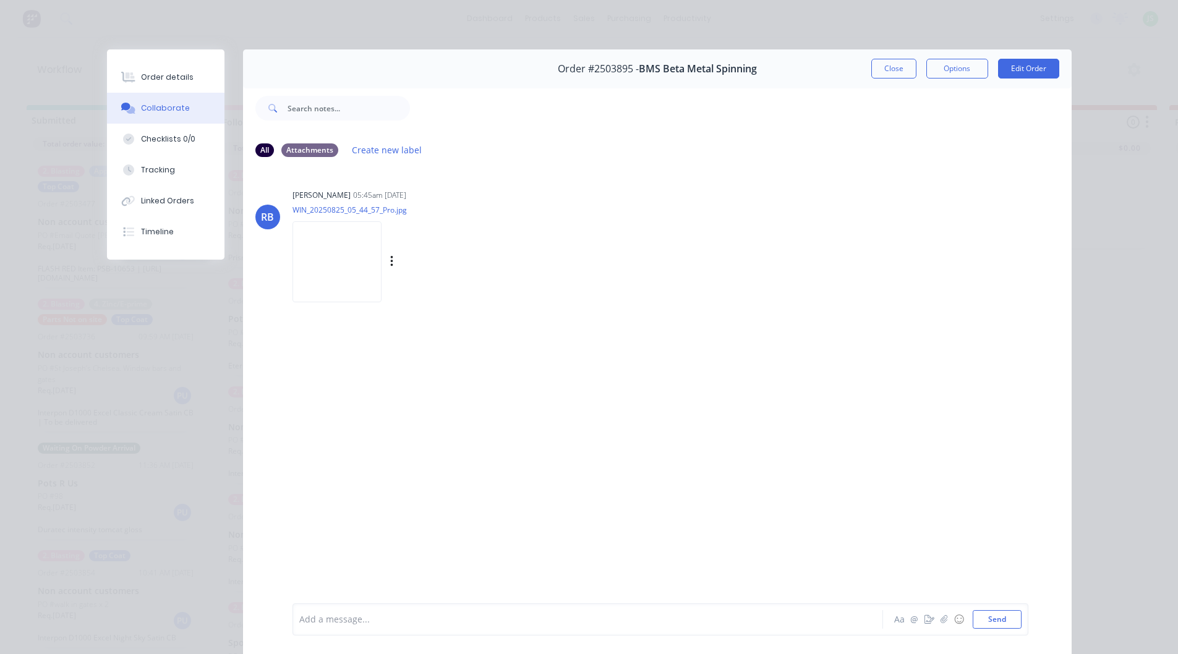
click at [354, 266] on img at bounding box center [336, 261] width 89 height 81
click at [898, 64] on button "Close" at bounding box center [893, 69] width 45 height 20
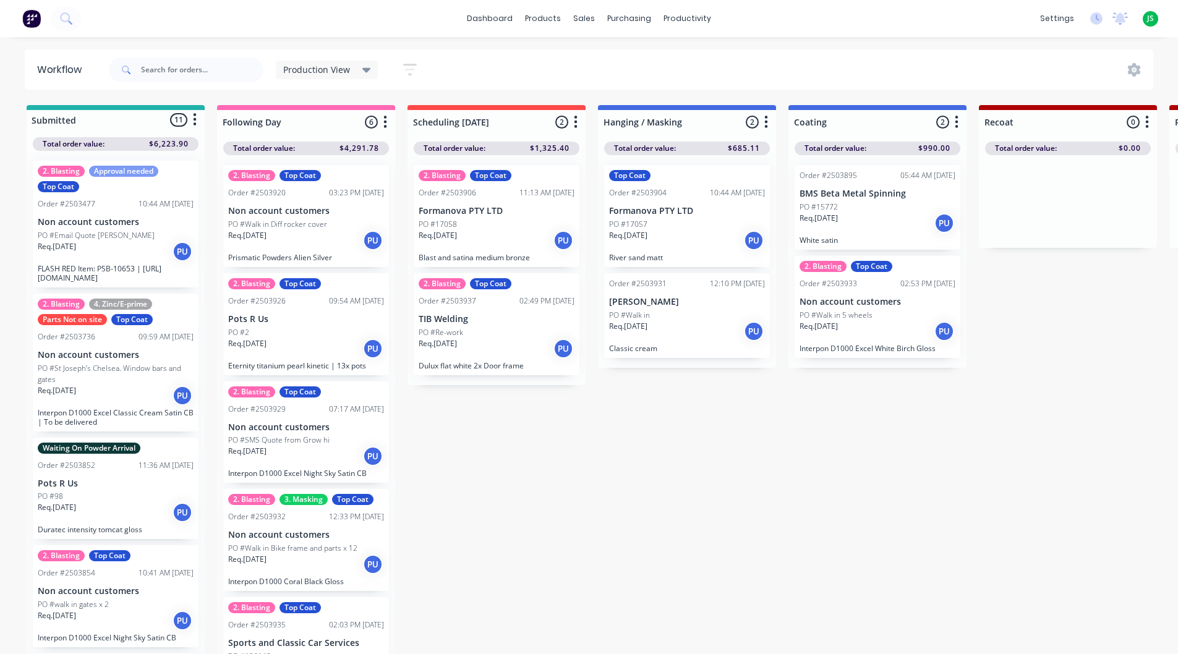
click at [861, 229] on div "Req. [DATE] PU" at bounding box center [877, 223] width 156 height 21
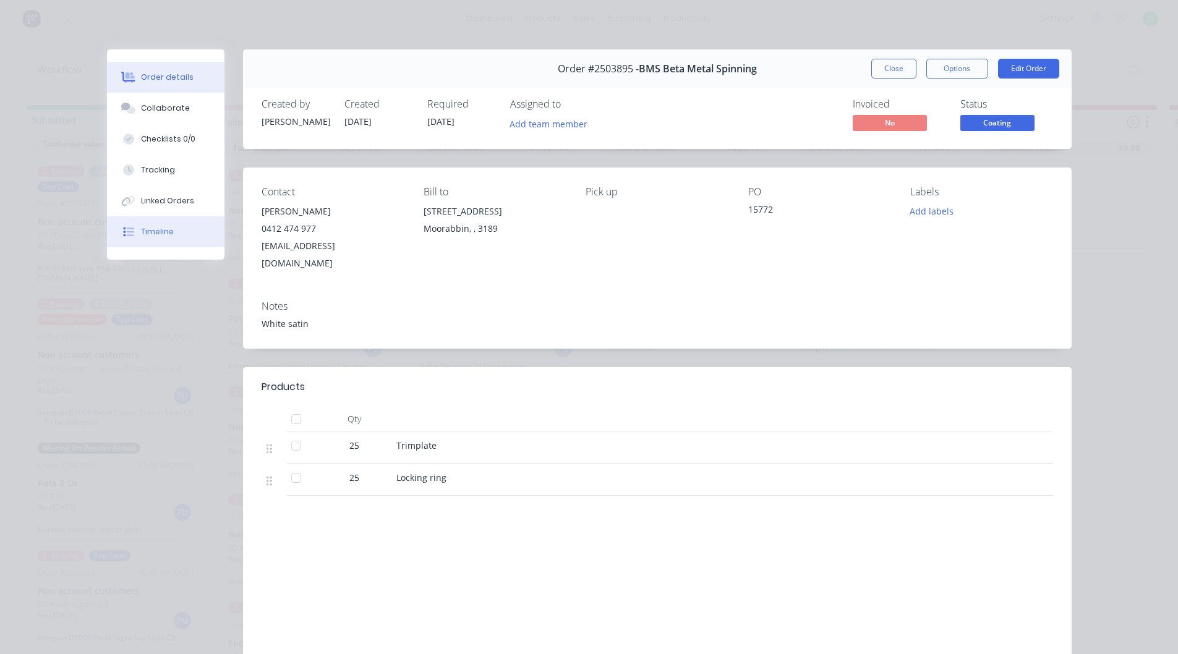
click at [164, 241] on button "Timeline" at bounding box center [165, 231] width 117 height 31
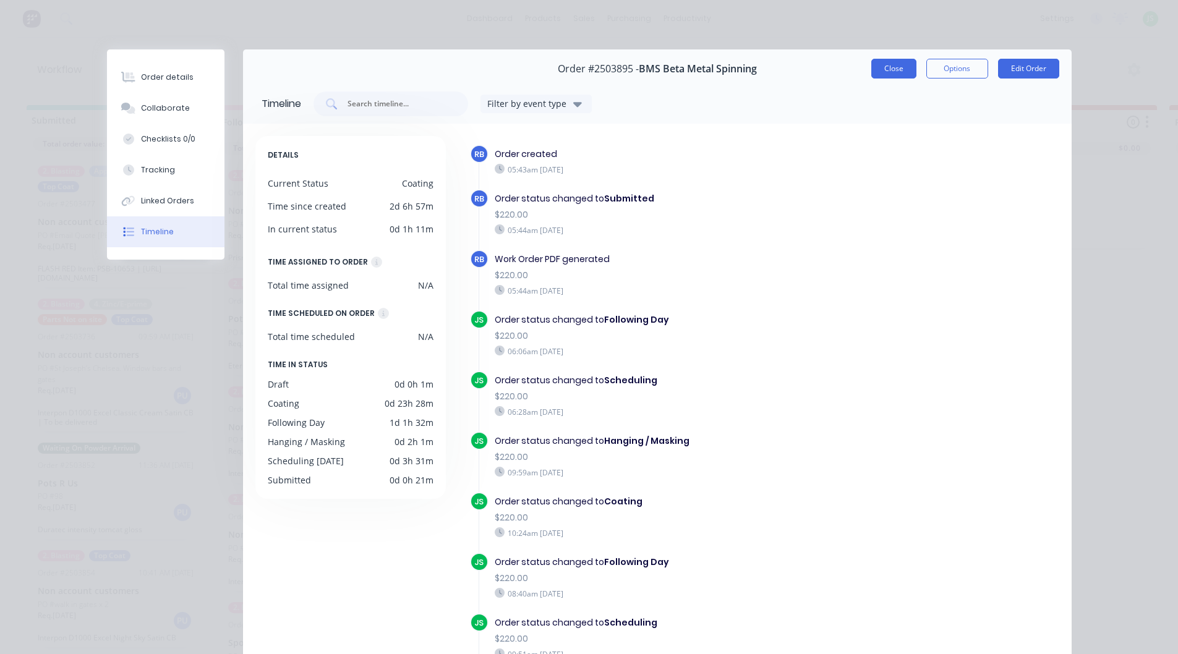
click at [879, 64] on button "Close" at bounding box center [893, 69] width 45 height 20
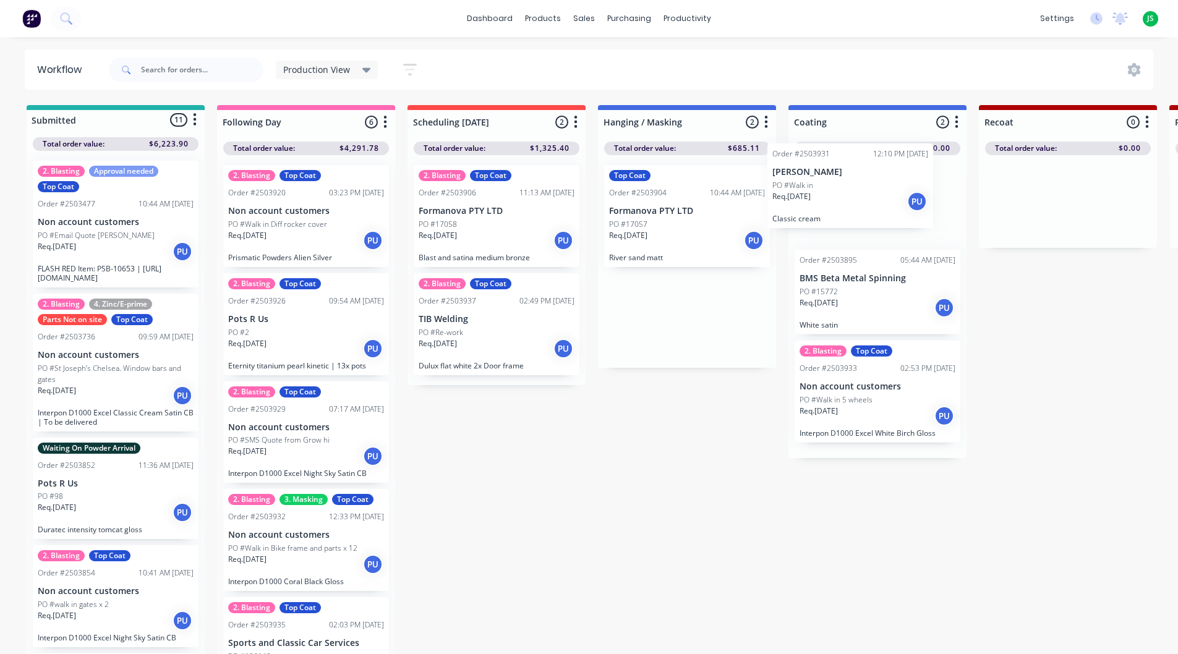
drag, startPoint x: 685, startPoint y: 331, endPoint x: 851, endPoint y: 189, distance: 218.4
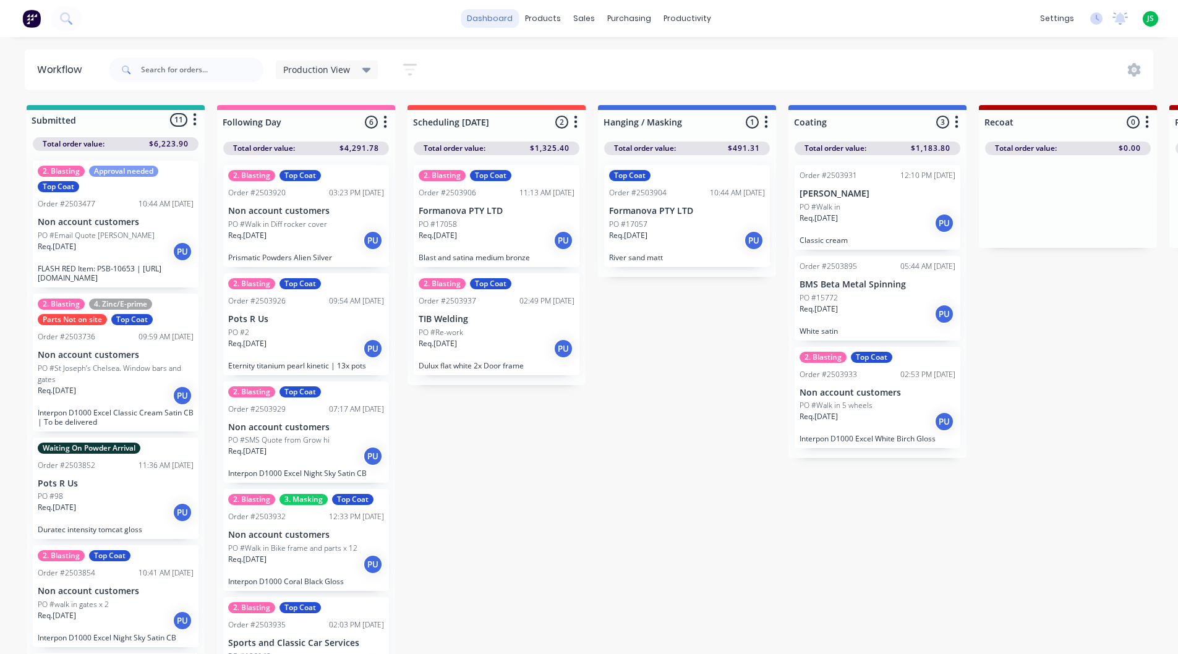
click at [513, 15] on link "dashboard" at bounding box center [490, 18] width 58 height 19
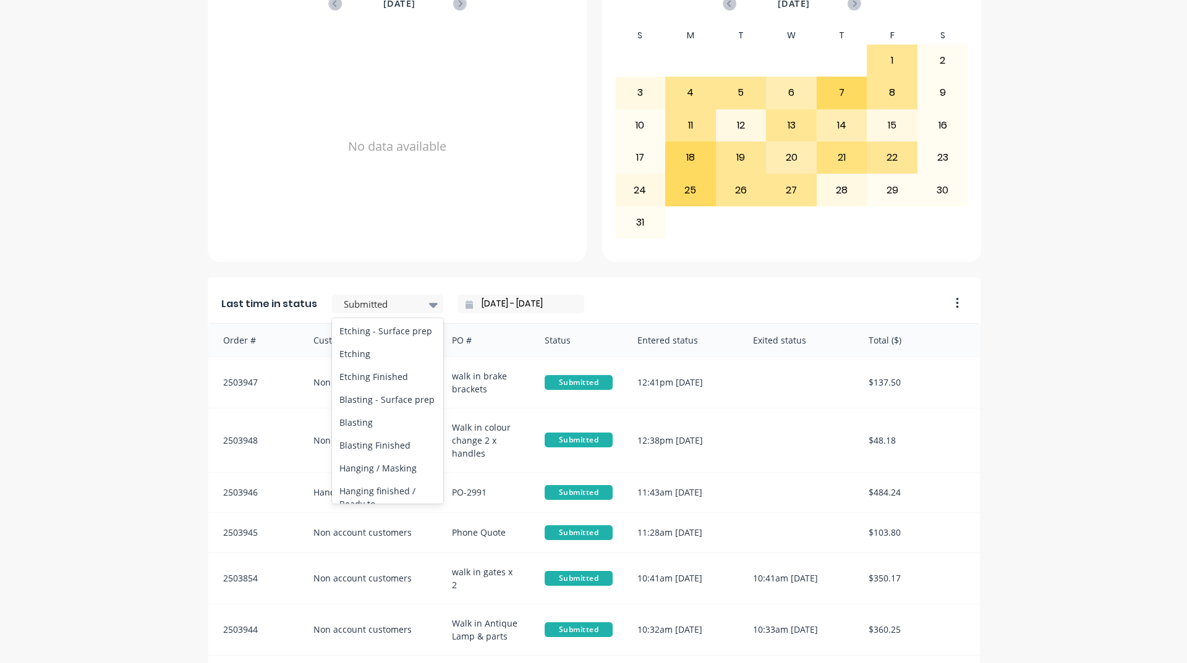
scroll to position [433, 0]
click at [378, 372] on div "Coating" at bounding box center [387, 360] width 111 height 23
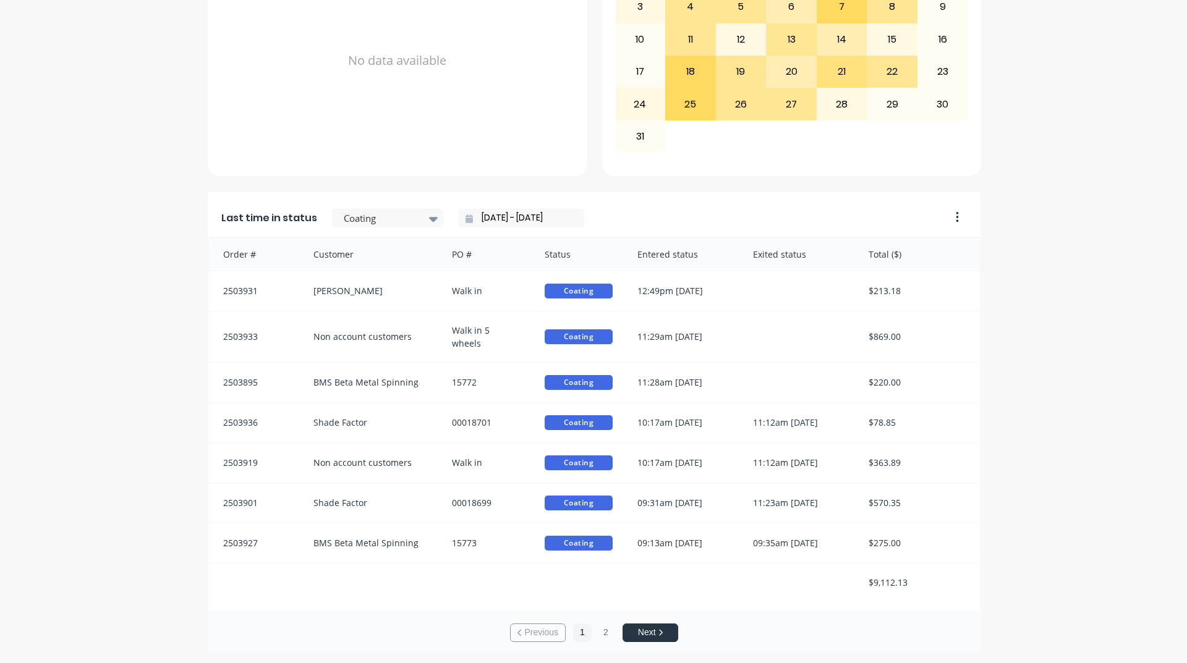
scroll to position [521, 0]
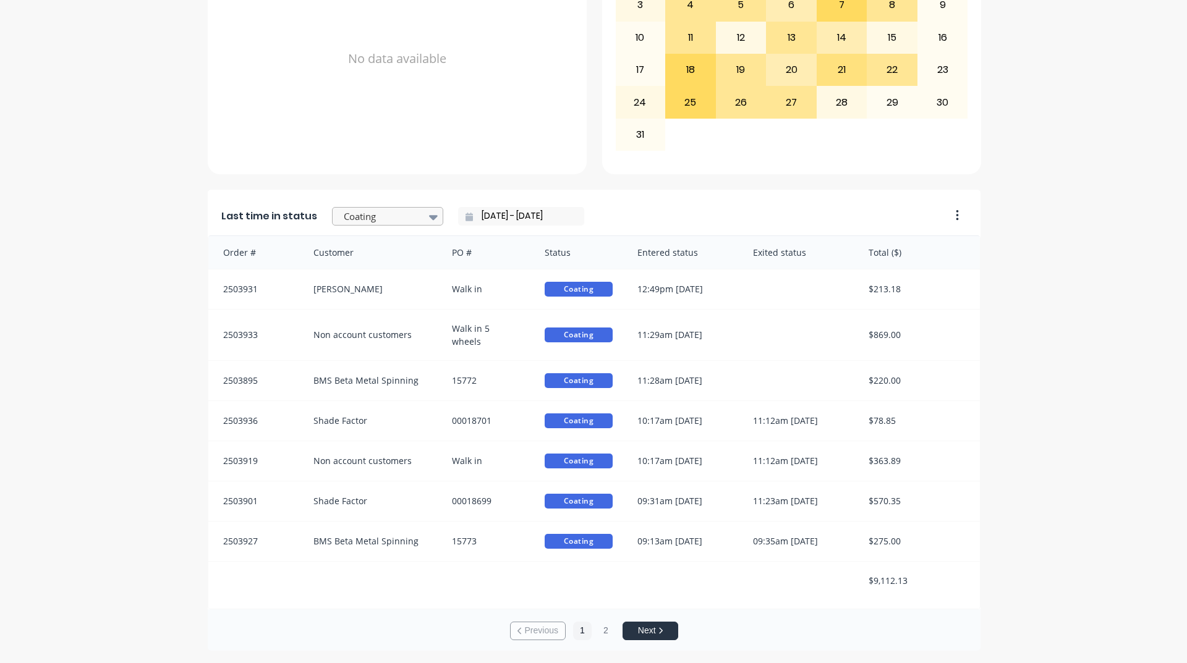
click at [412, 213] on div "Coating" at bounding box center [381, 217] width 85 height 19
click at [123, 299] on div "A Class Powder Coating Create sales order Create purchase order Overview Select…" at bounding box center [593, 90] width 1187 height 1122
click at [367, 208] on div "Coating" at bounding box center [381, 217] width 85 height 19
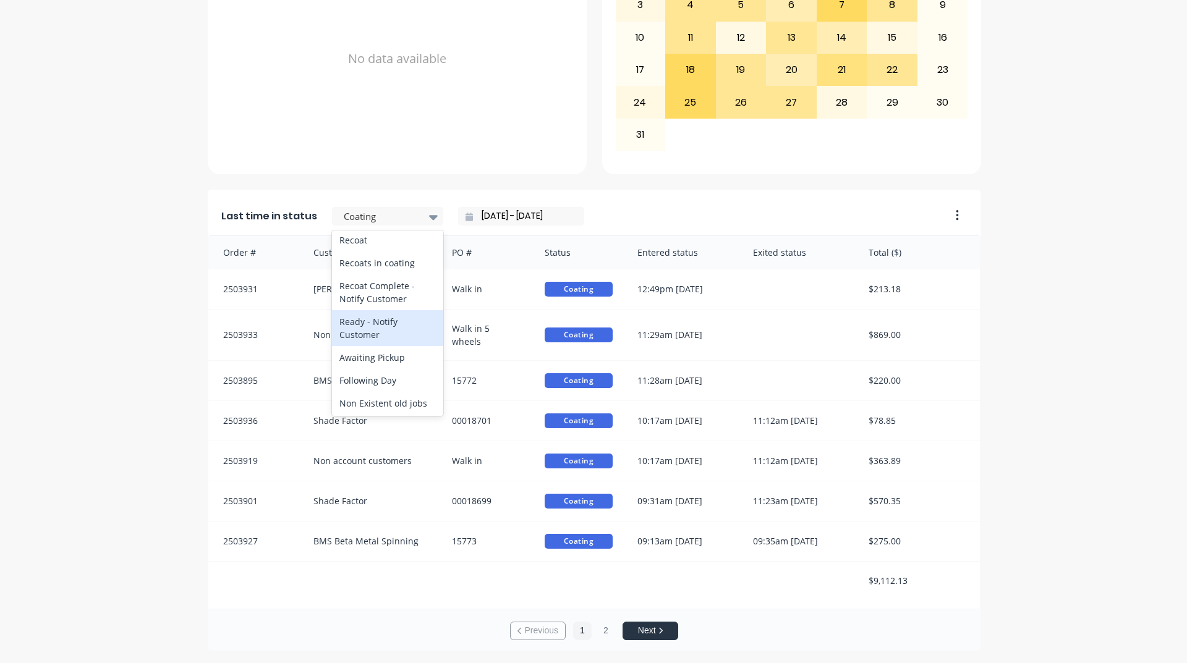
click at [370, 346] on div "Ready - Notify Customer" at bounding box center [387, 328] width 111 height 36
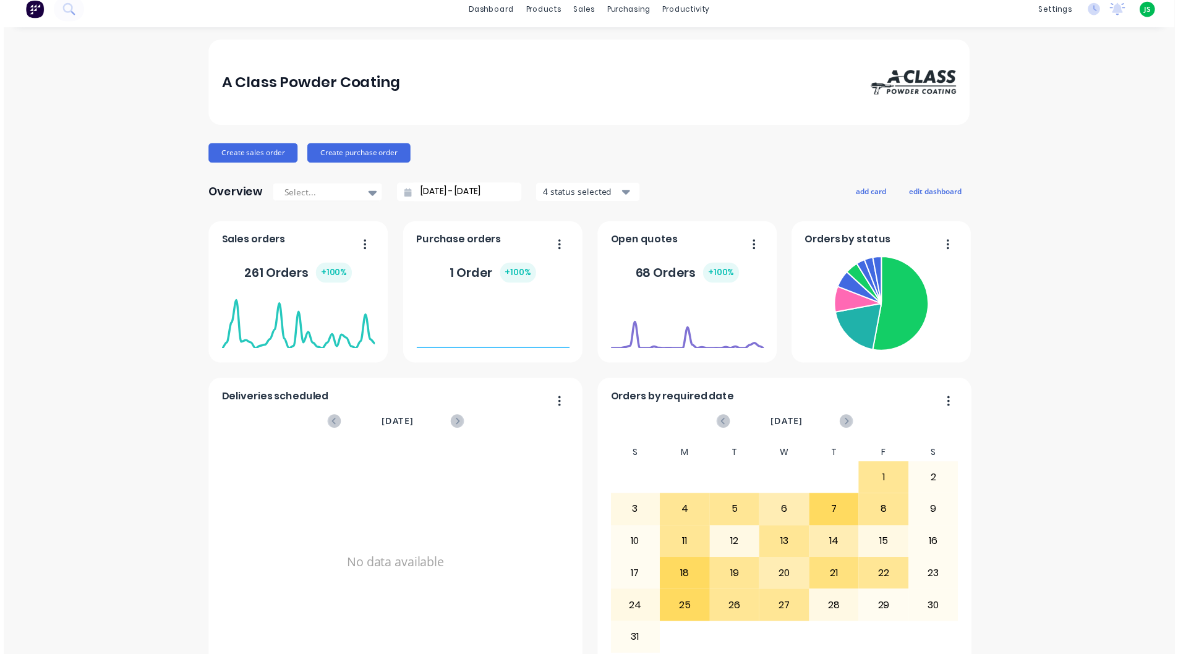
scroll to position [0, 0]
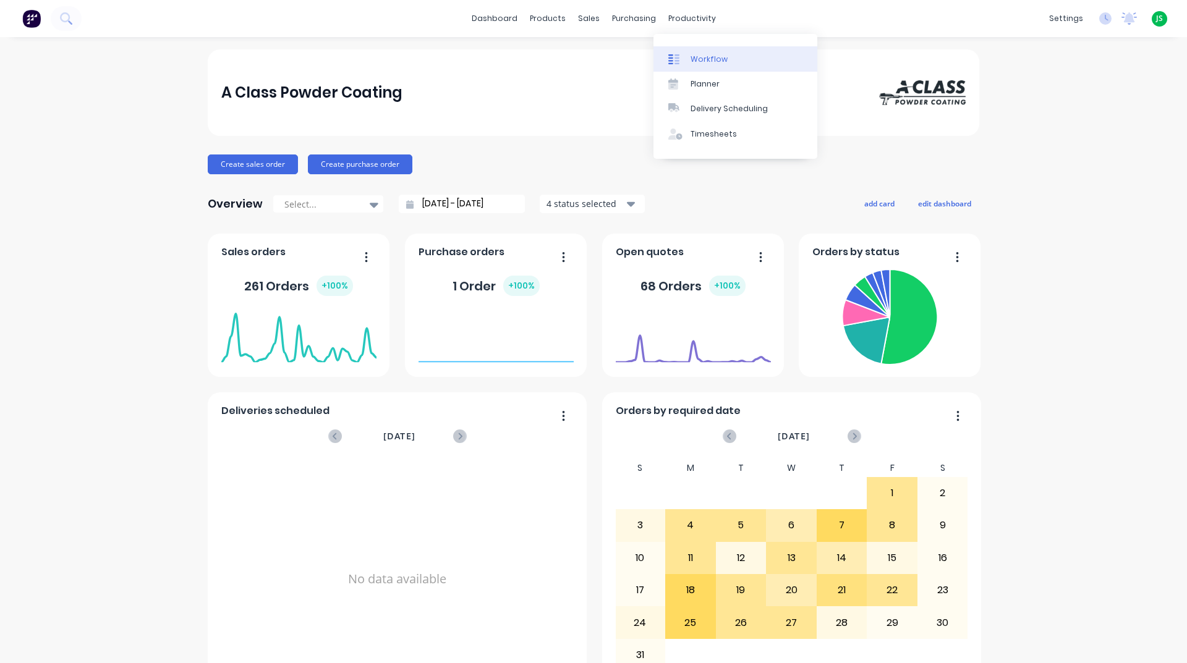
click at [682, 59] on div at bounding box center [677, 59] width 19 height 11
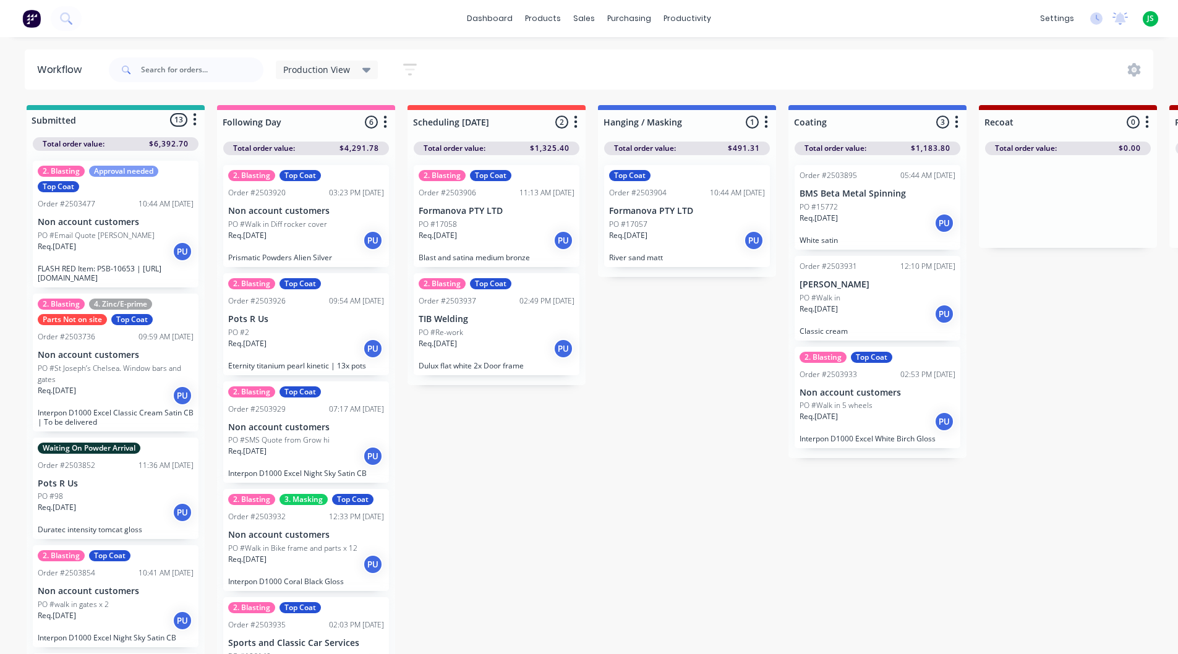
click at [354, 440] on div "PO #SMS Quote from Grow hi" at bounding box center [306, 440] width 156 height 11
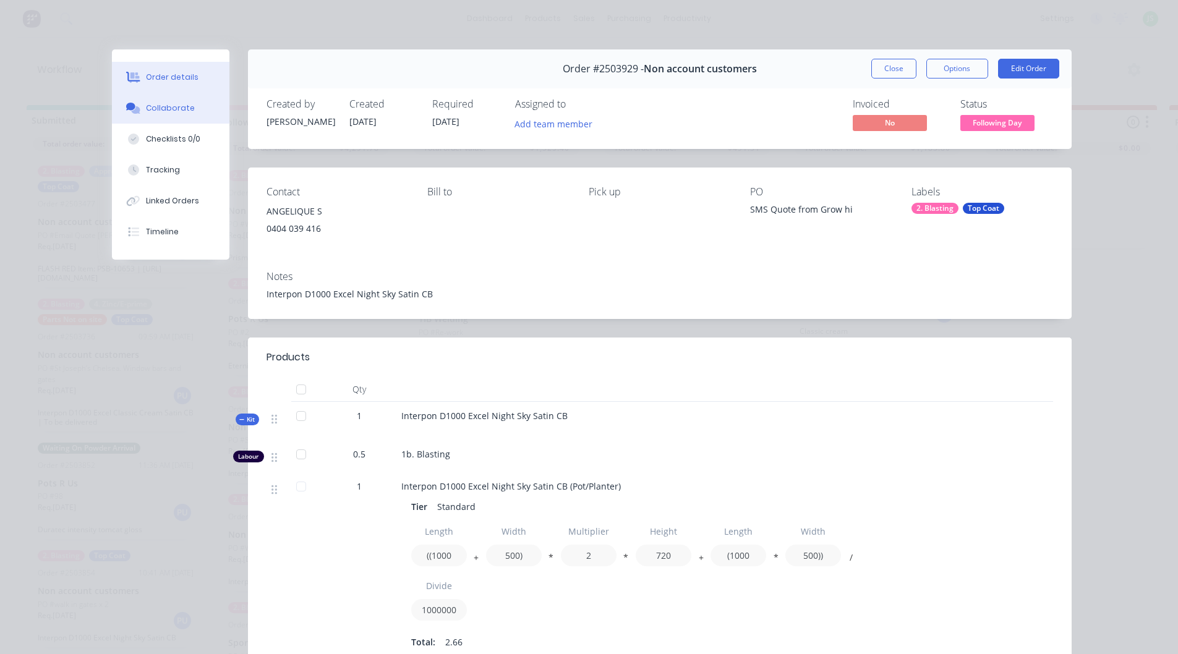
click at [168, 113] on div "Collaborate" at bounding box center [170, 108] width 49 height 11
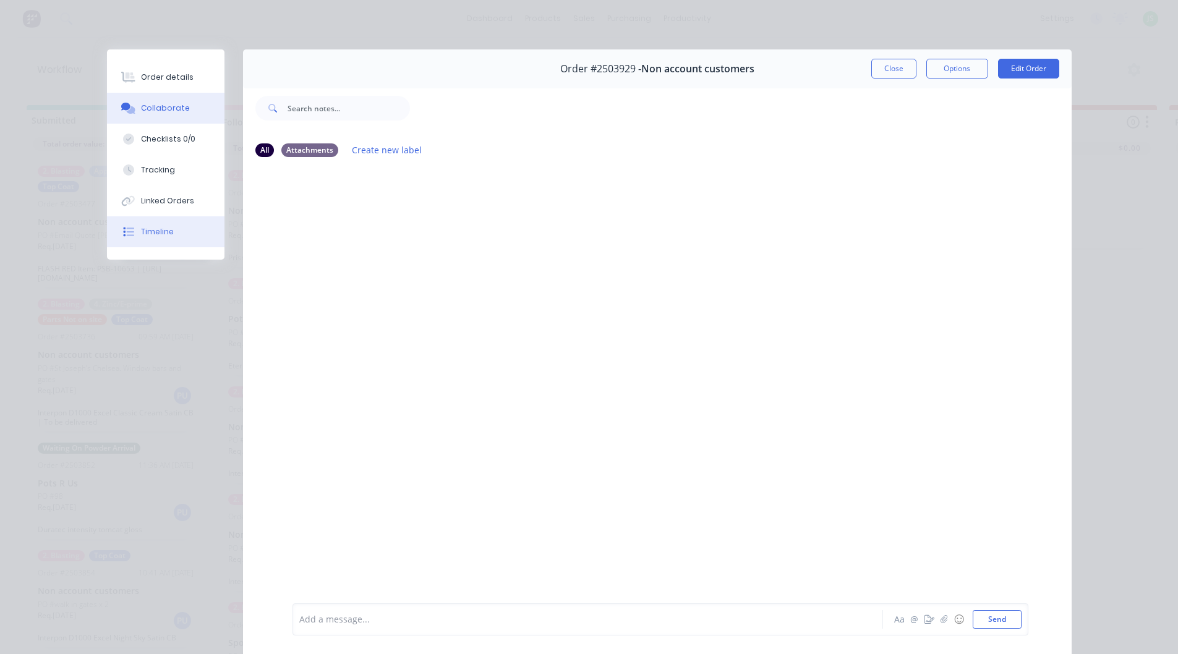
click at [188, 239] on button "Timeline" at bounding box center [165, 231] width 117 height 31
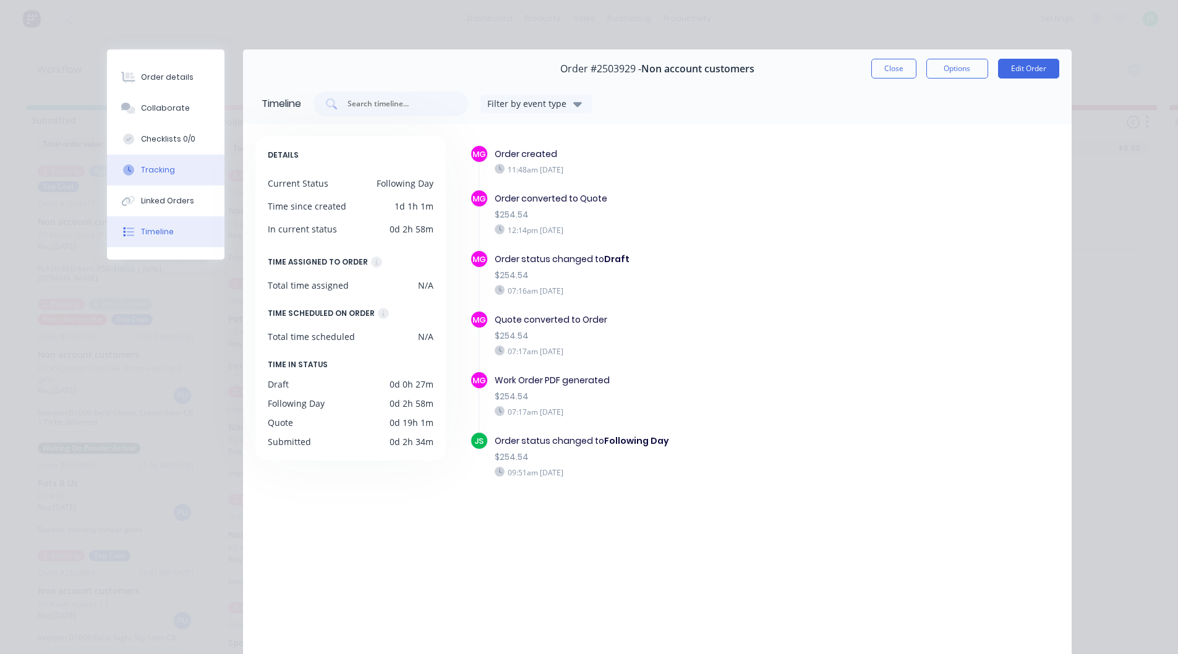
click at [182, 172] on button "Tracking" at bounding box center [165, 170] width 117 height 31
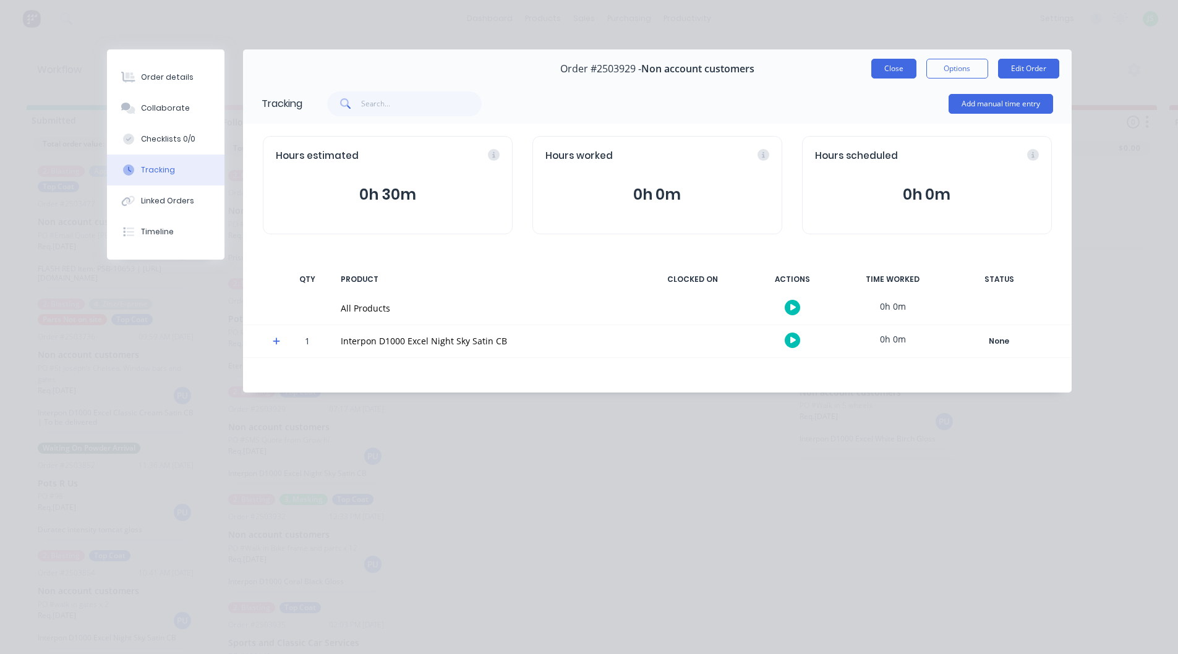
click at [901, 71] on button "Close" at bounding box center [893, 69] width 45 height 20
